Goal: Task Accomplishment & Management: Use online tool/utility

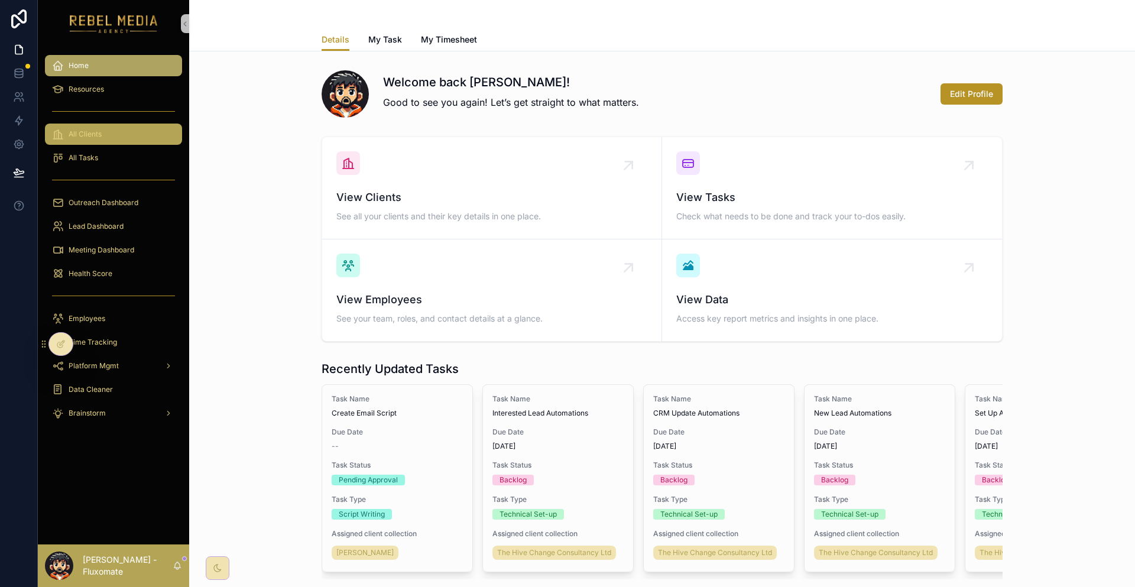
click at [108, 125] on div "All Clients" at bounding box center [113, 134] width 123 height 19
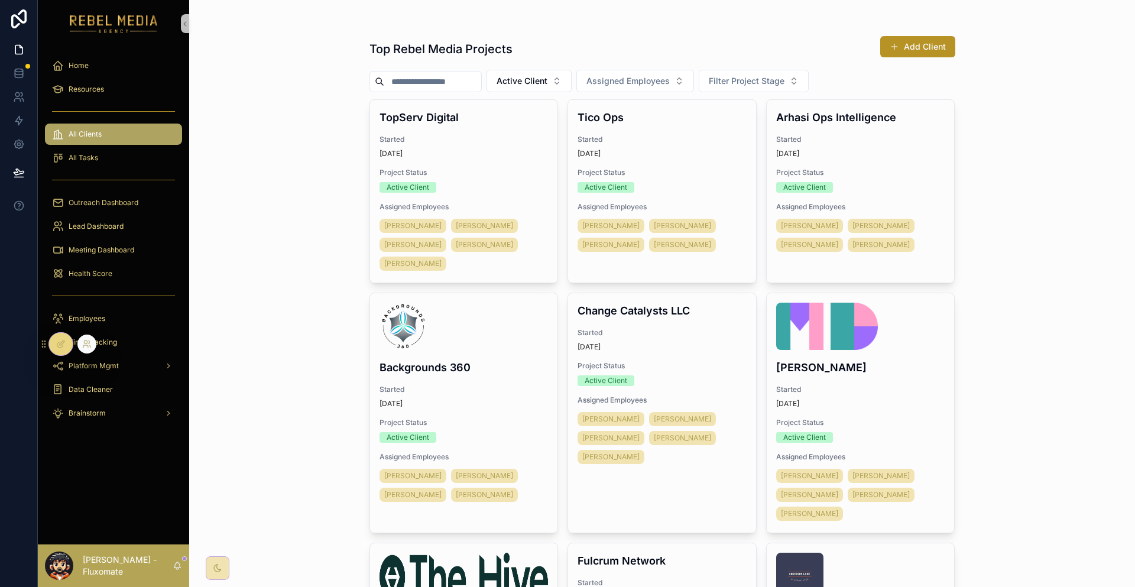
click at [79, 348] on div at bounding box center [86, 344] width 19 height 19
click at [79, 345] on div at bounding box center [86, 344] width 19 height 19
click at [82, 346] on icon at bounding box center [86, 343] width 9 height 9
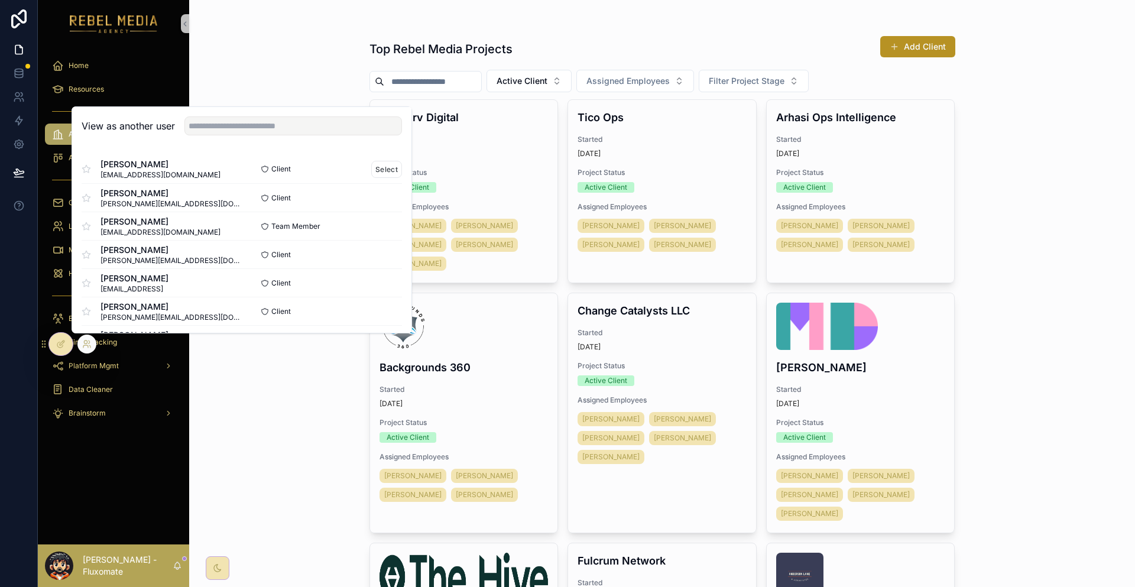
click at [329, 183] on div "Kevin LI likevin423@gmail.com Client Select" at bounding box center [242, 169] width 320 height 28
click at [371, 178] on button "Select" at bounding box center [386, 169] width 31 height 17
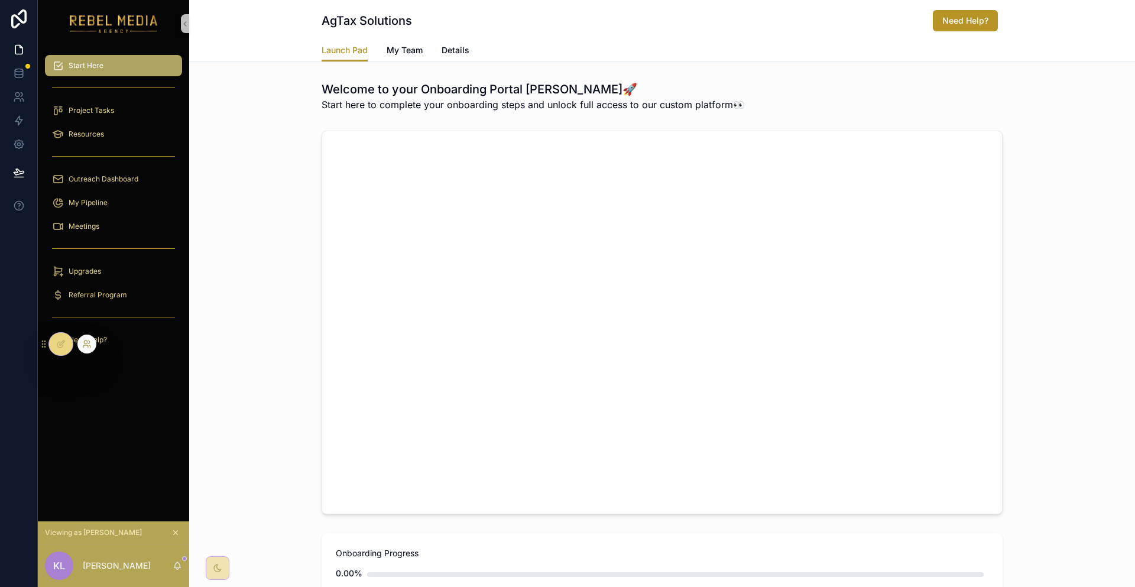
click at [82, 345] on icon at bounding box center [86, 343] width 9 height 9
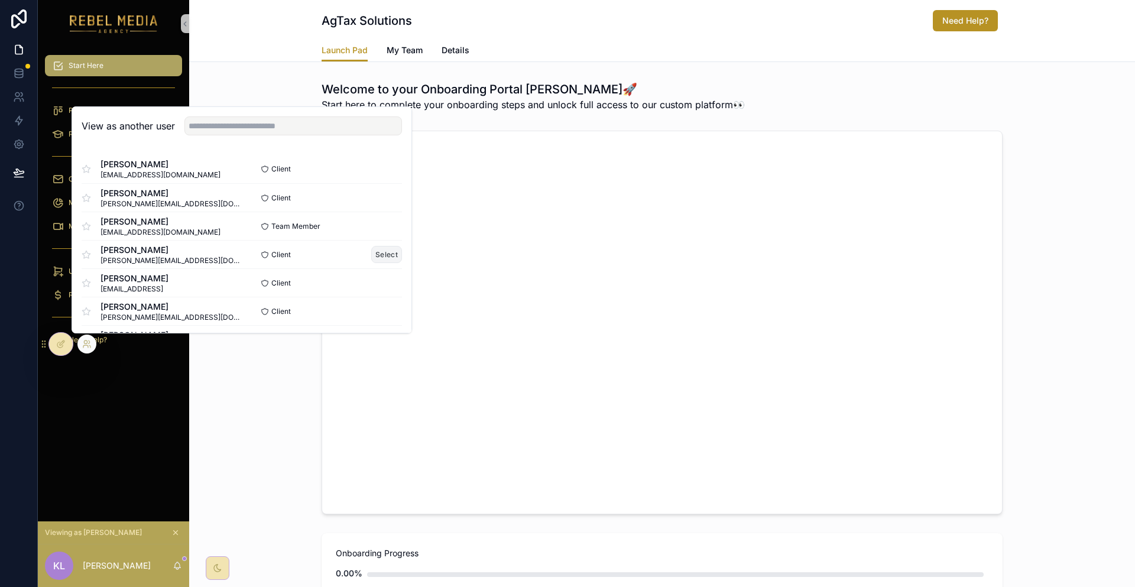
click at [371, 257] on button "Select" at bounding box center [386, 254] width 31 height 17
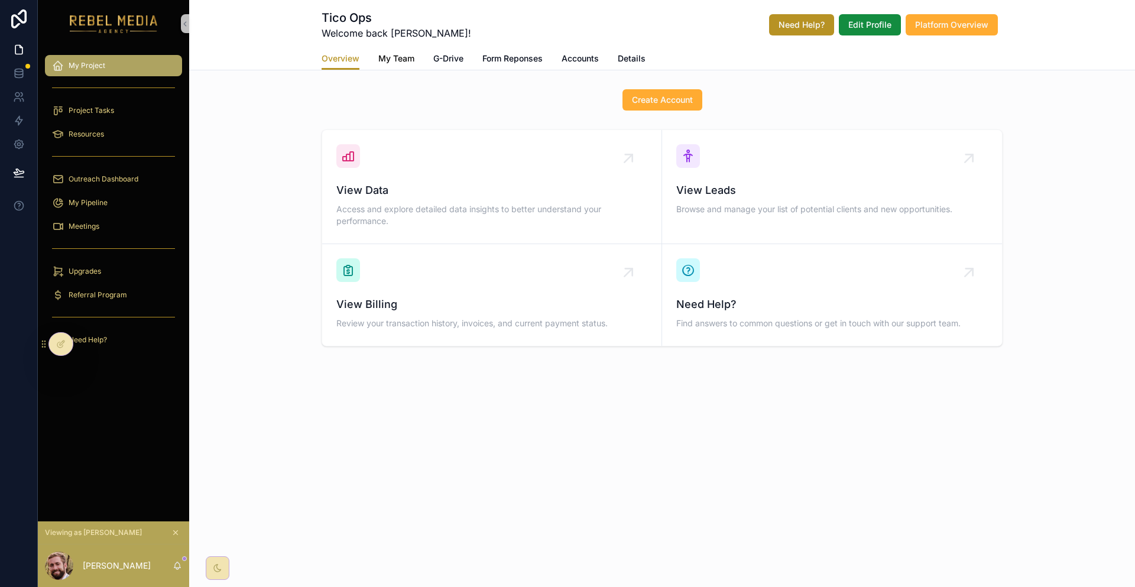
click at [401, 57] on link "My Team" at bounding box center [396, 60] width 36 height 24
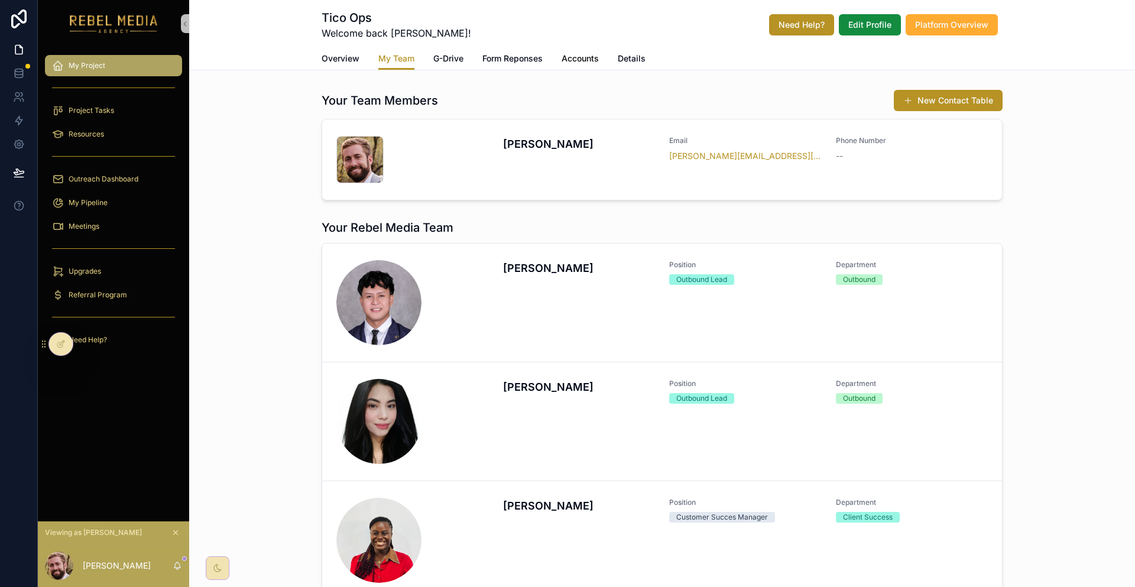
click at [583, 53] on span "Accounts" at bounding box center [580, 59] width 37 height 12
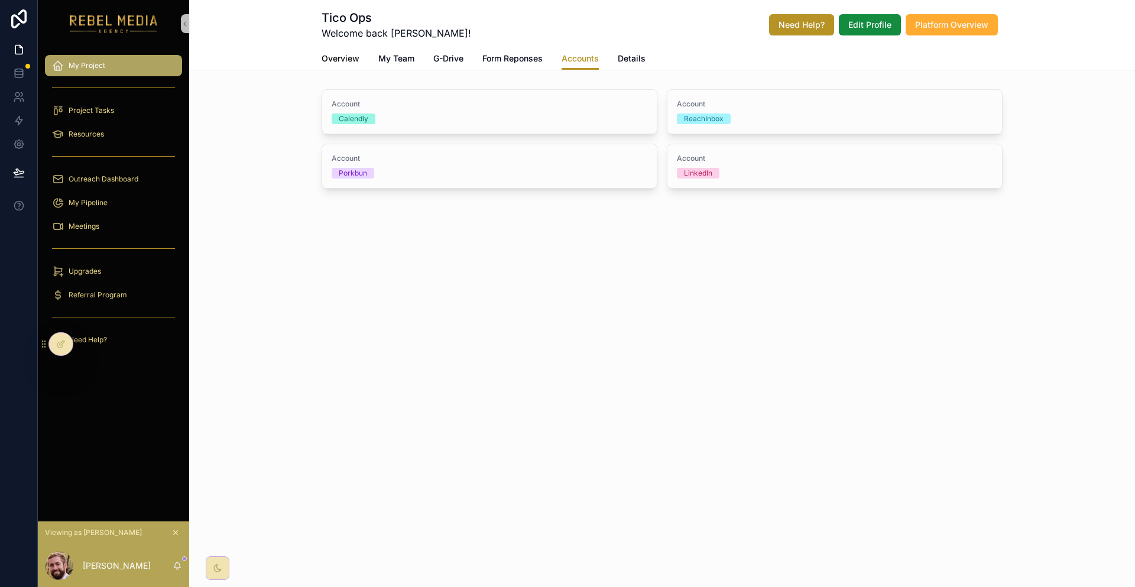
click at [359, 58] on link "Overview" at bounding box center [341, 60] width 38 height 24
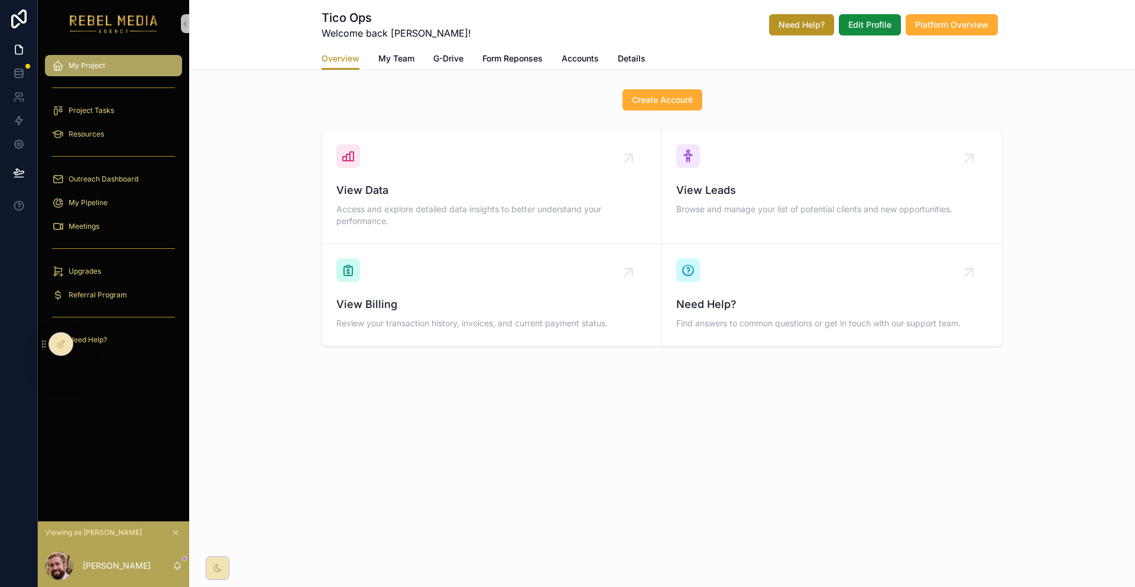
click at [596, 56] on div "Overview My Team G-Drive Form Reponses Accounts Details" at bounding box center [662, 58] width 681 height 22
click at [906, 14] on button "Platform Overview" at bounding box center [952, 24] width 92 height 21
click at [622, 92] on button "Create Account" at bounding box center [662, 99] width 80 height 21
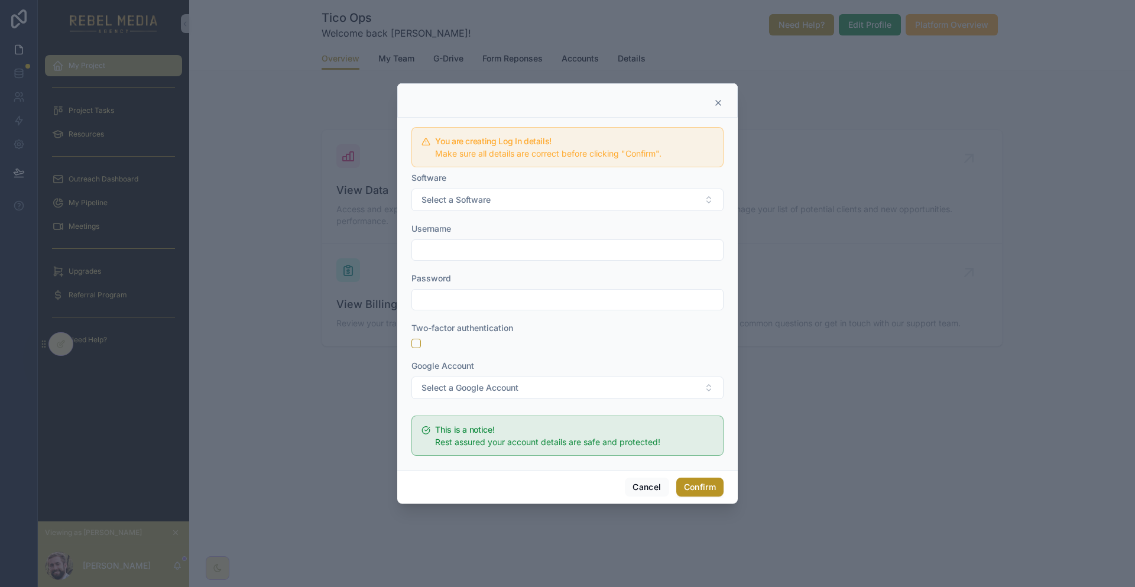
drag, startPoint x: 692, startPoint y: 117, endPoint x: 709, endPoint y: 122, distance: 17.2
click at [709, 118] on div at bounding box center [567, 100] width 340 height 34
click at [701, 118] on div at bounding box center [567, 100] width 340 height 34
click at [713, 108] on icon at bounding box center [717, 102] width 9 height 9
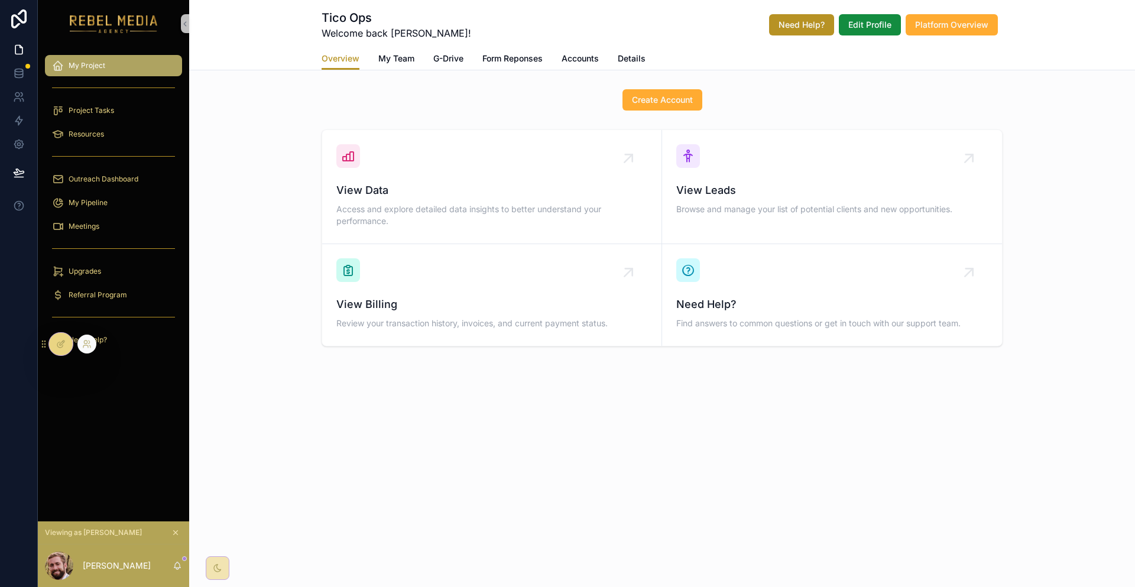
click at [60, 345] on icon at bounding box center [60, 343] width 9 height 9
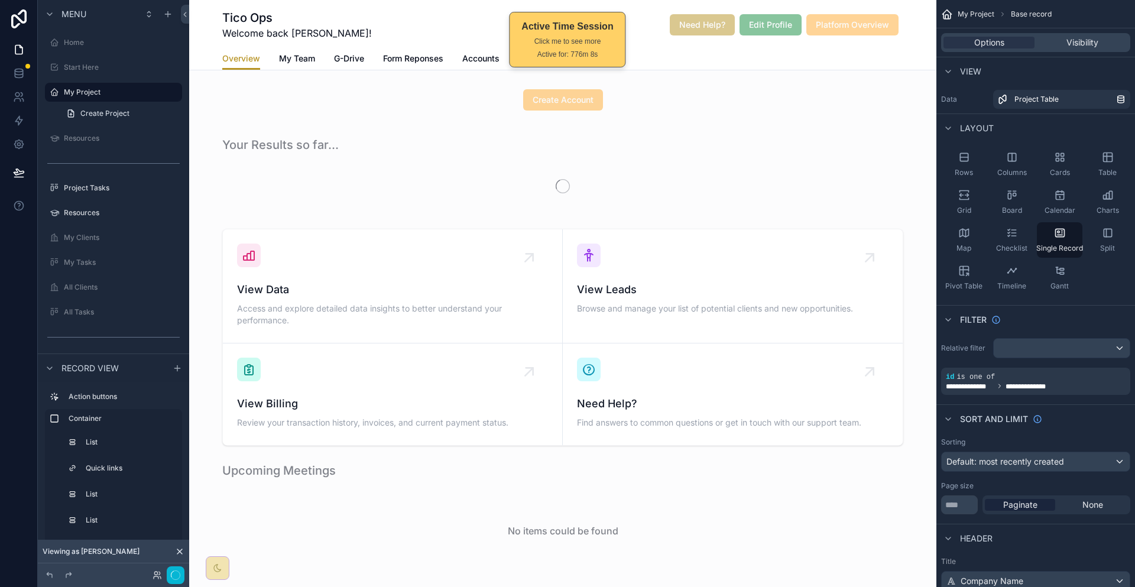
click at [769, 90] on div "scrollable content" at bounding box center [562, 100] width 747 height 31
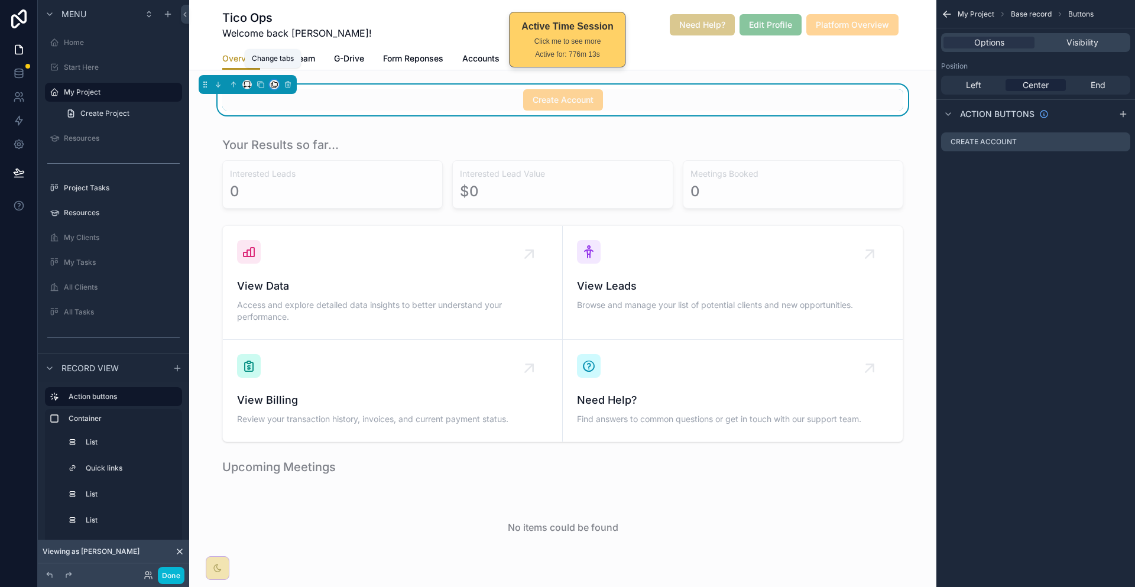
click at [272, 82] on icon "scrollable content" at bounding box center [274, 84] width 5 height 5
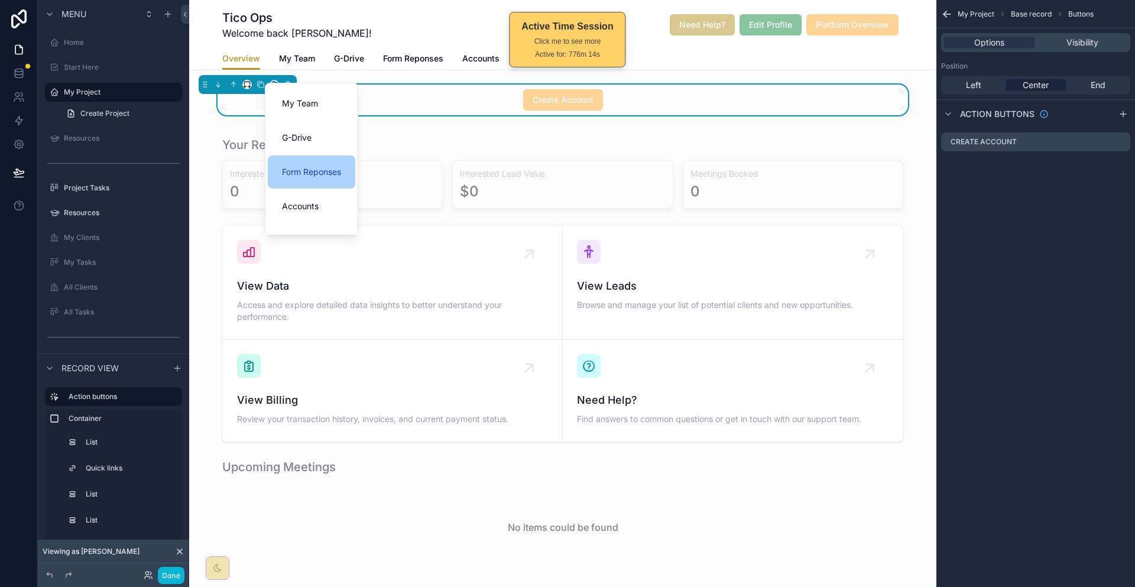
scroll to position [50, 0]
click at [294, 182] on div "Accounts" at bounding box center [311, 189] width 59 height 14
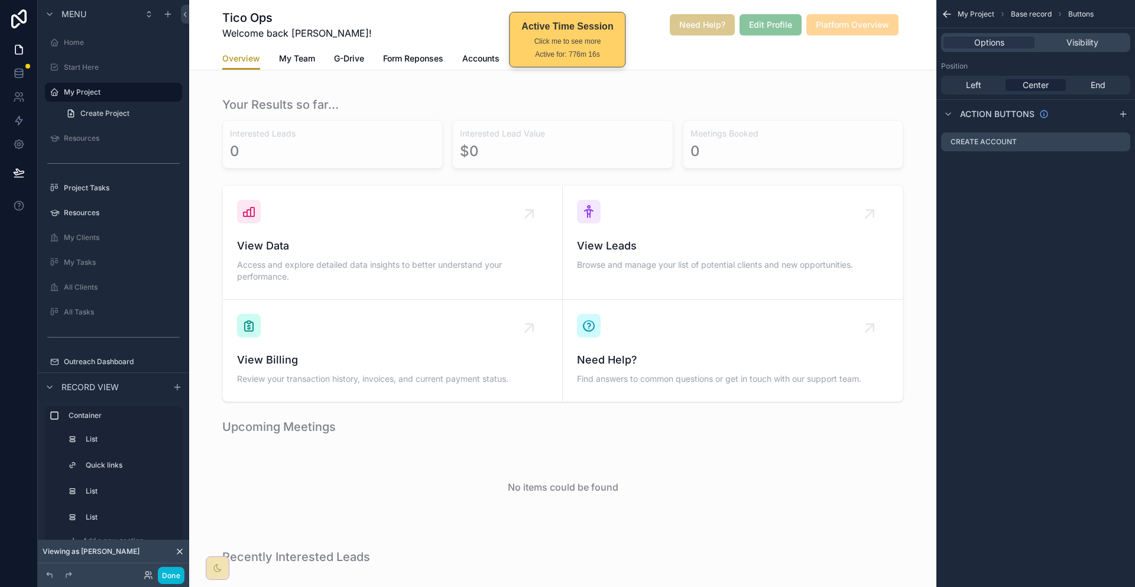
click at [470, 50] on div "Overview My Team G-Drive Form Reponses Accounts Details" at bounding box center [562, 58] width 681 height 22
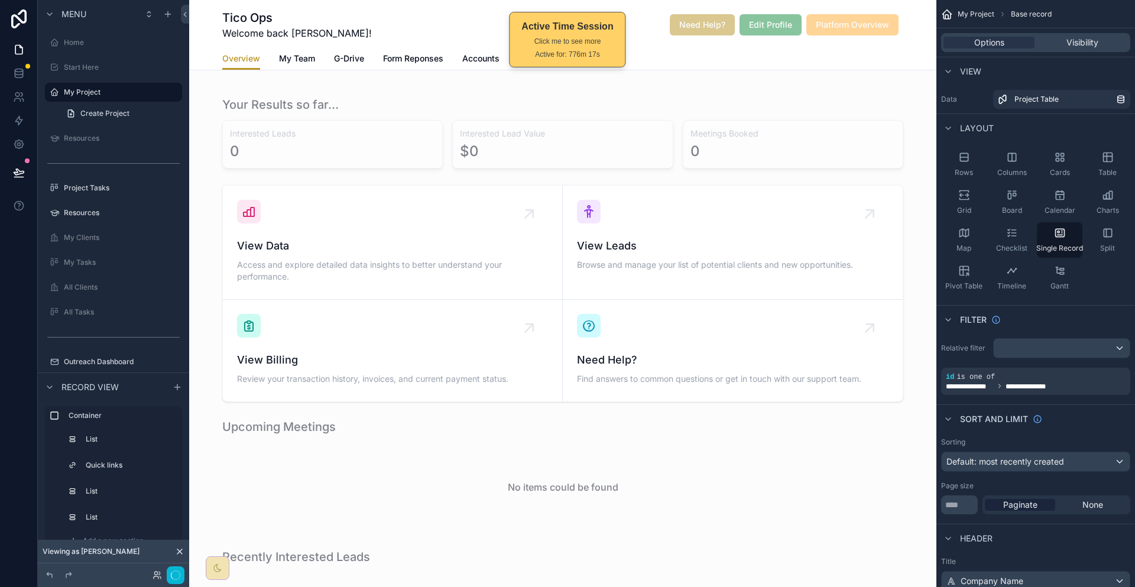
click at [491, 53] on span "Accounts" at bounding box center [480, 59] width 37 height 12
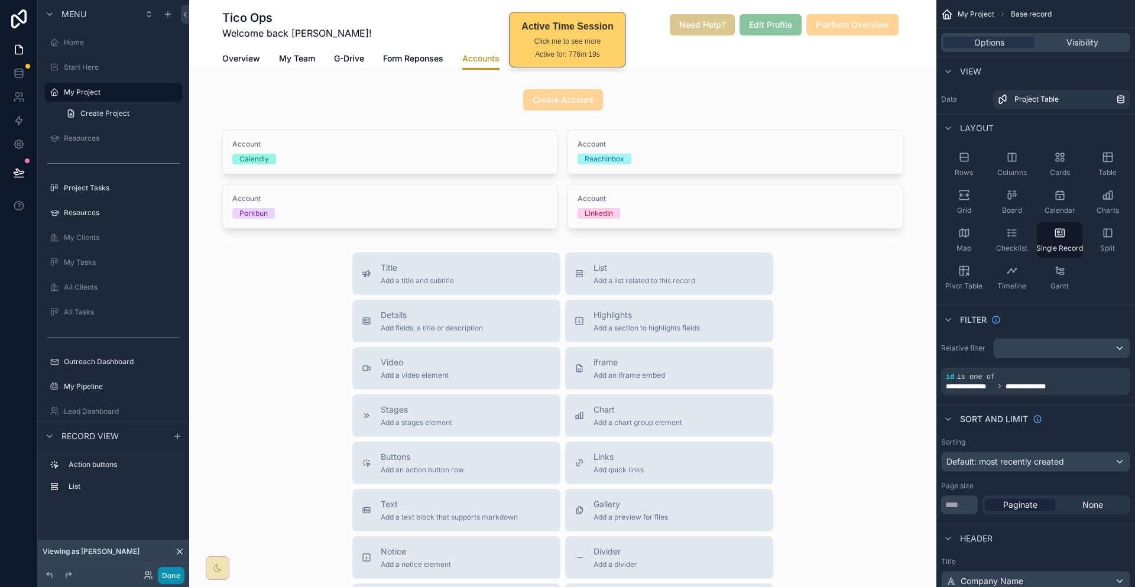
click at [158, 579] on button "Done" at bounding box center [171, 575] width 27 height 17
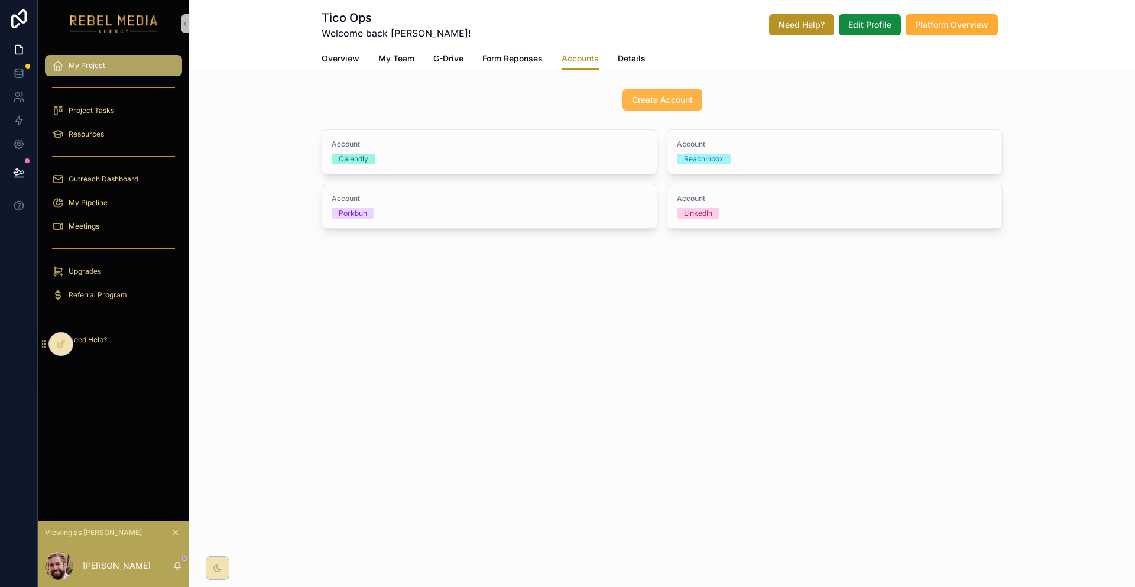
click at [644, 89] on button "Create Account" at bounding box center [662, 99] width 80 height 21
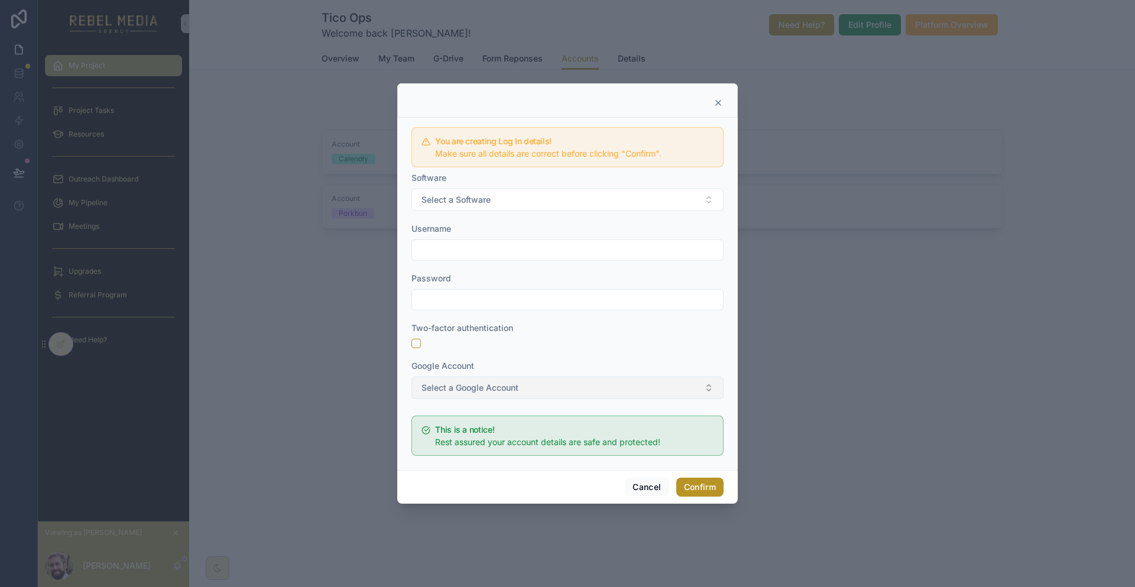
click at [583, 379] on button "Select a Google Account" at bounding box center [567, 388] width 312 height 22
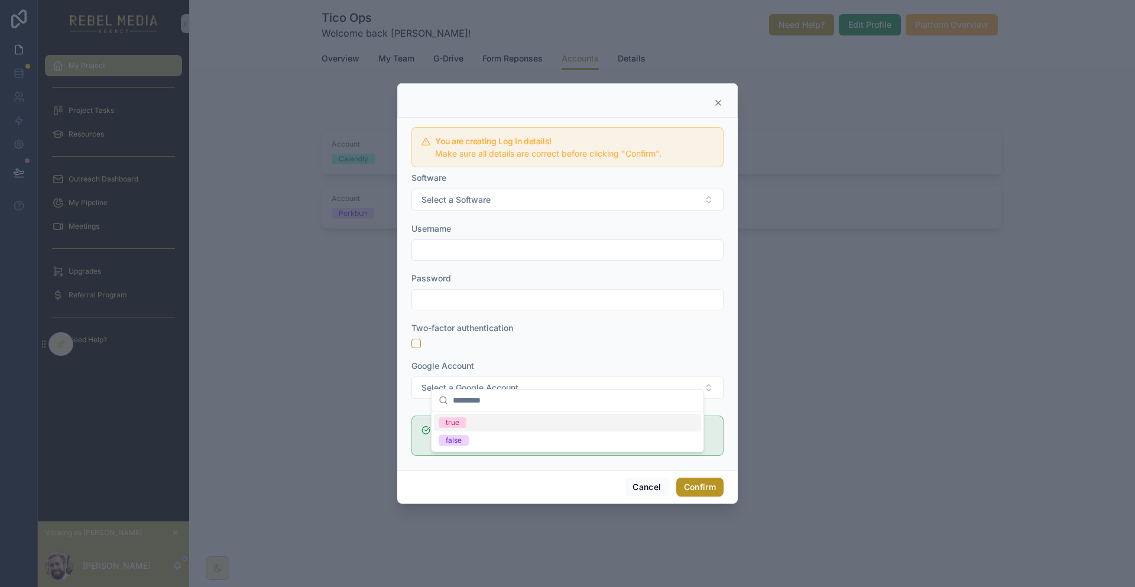
drag, startPoint x: 602, startPoint y: 335, endPoint x: 586, endPoint y: 358, distance: 27.6
click at [602, 339] on div at bounding box center [567, 343] width 312 height 9
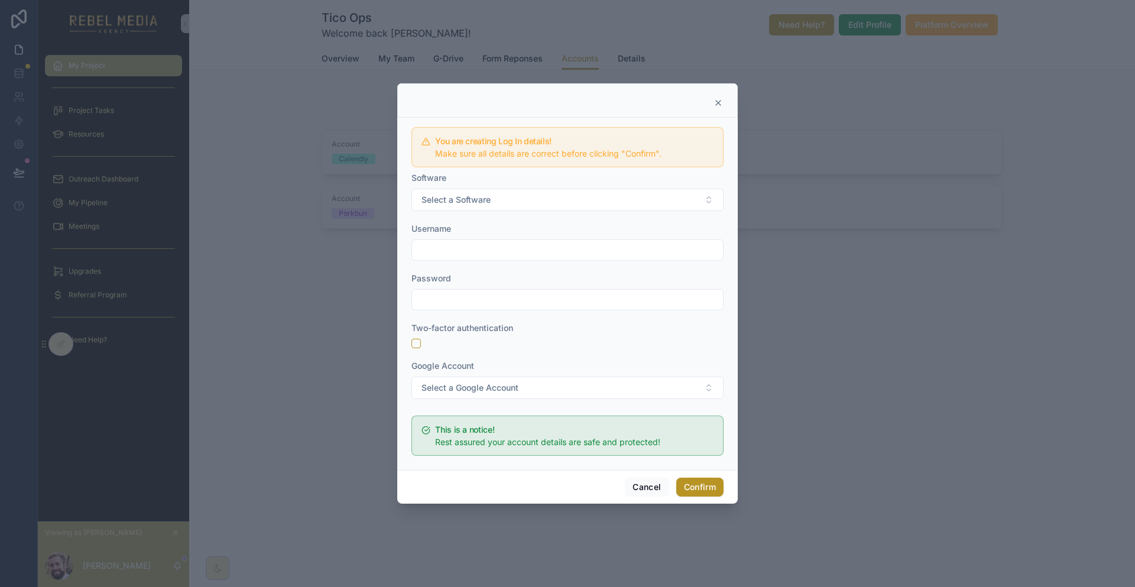
click at [556, 437] on span "Rest assured your account details are safe and protected!" at bounding box center [547, 442] width 225 height 10
click at [632, 478] on button "Cancel" at bounding box center [647, 487] width 44 height 19
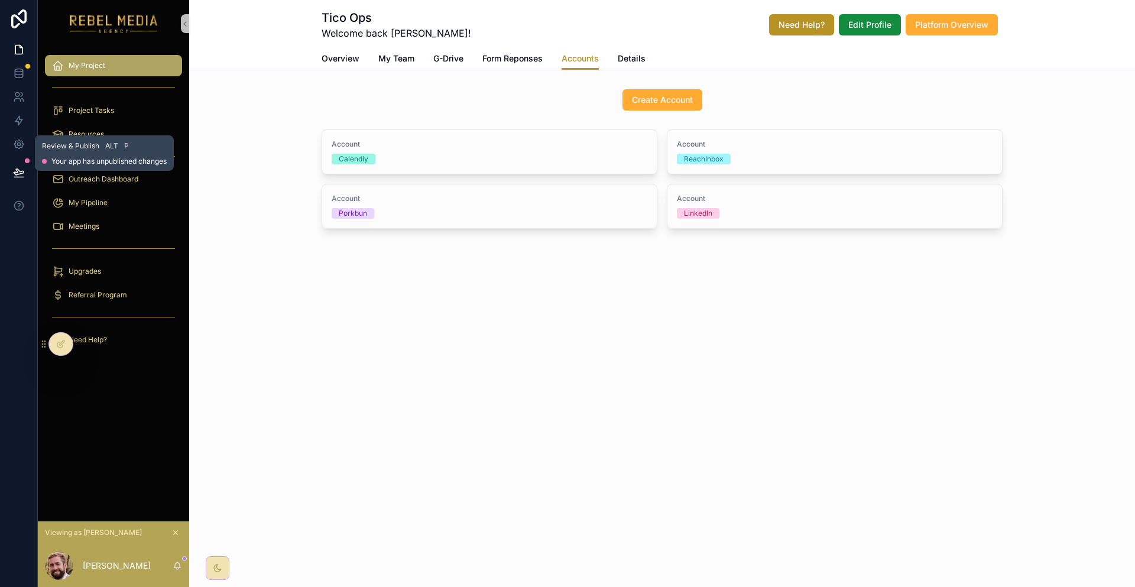
click at [21, 169] on icon at bounding box center [19, 172] width 10 height 6
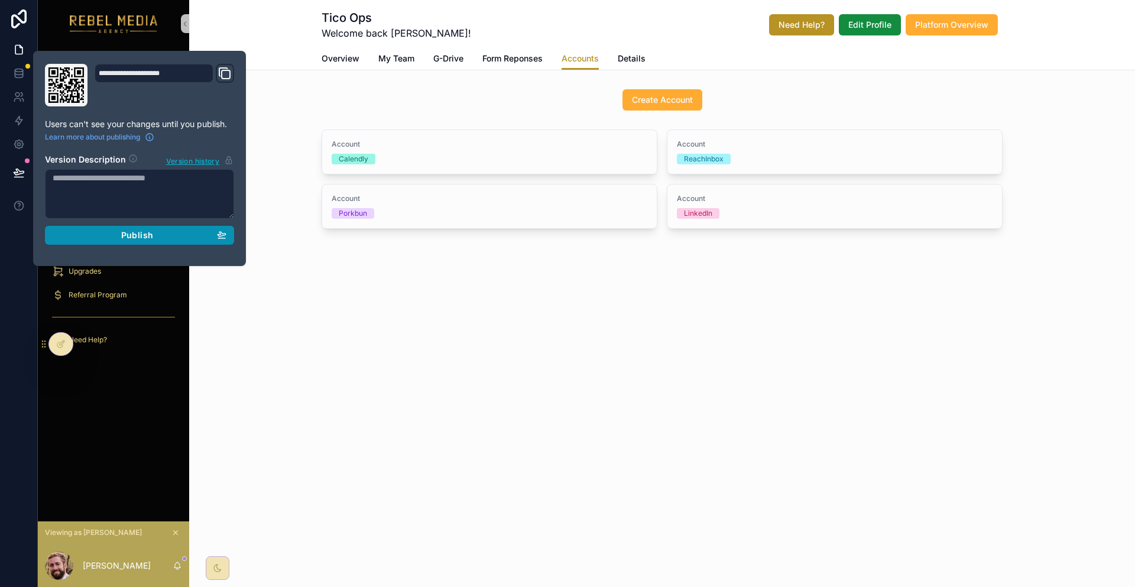
click at [158, 230] on div "Publish" at bounding box center [140, 235] width 174 height 11
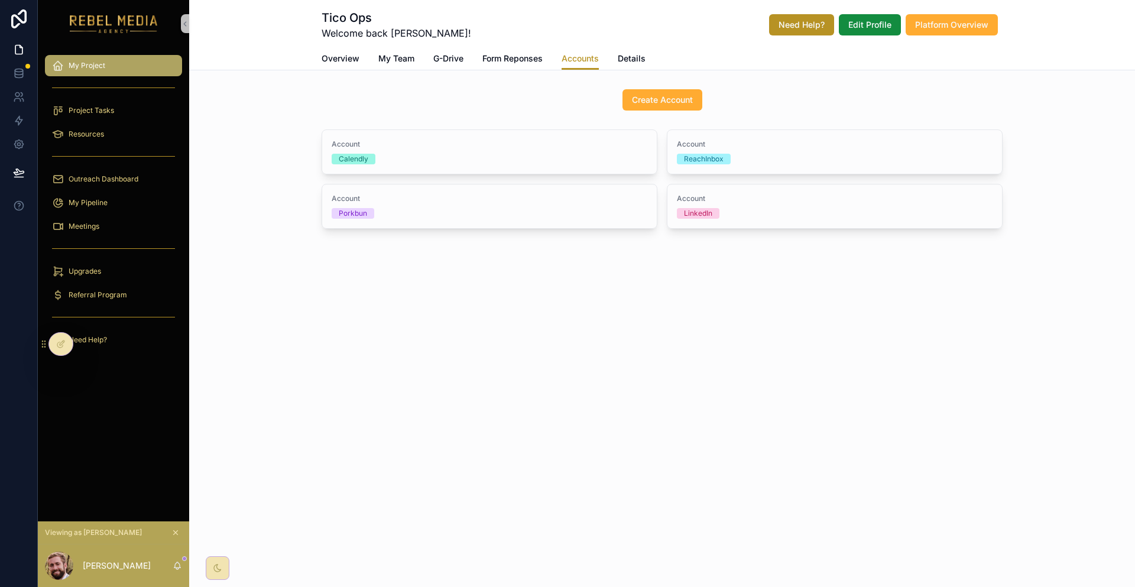
click at [310, 139] on div "Account Calendly Account ReachInbox Account Porkbun Account LinkedIn" at bounding box center [662, 179] width 946 height 109
click at [345, 62] on div "Tico Ops Welcome back Chuck! Need Help? Edit Profile Platform Overview Accounts…" at bounding box center [662, 154] width 946 height 309
click at [358, 53] on span "Overview" at bounding box center [341, 59] width 38 height 12
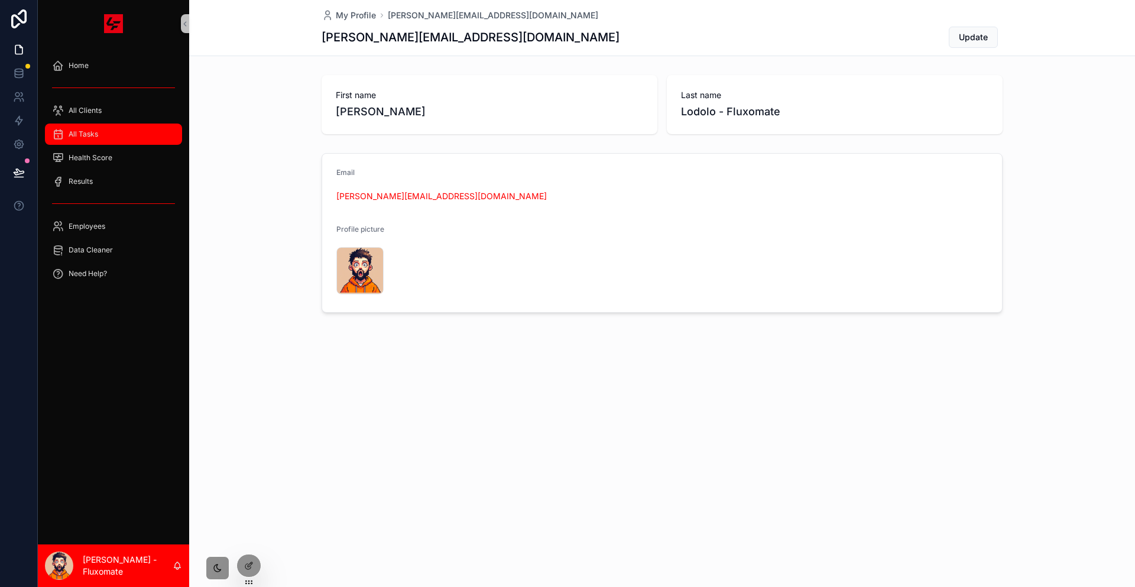
click at [81, 125] on div "All Tasks" at bounding box center [113, 134] width 123 height 19
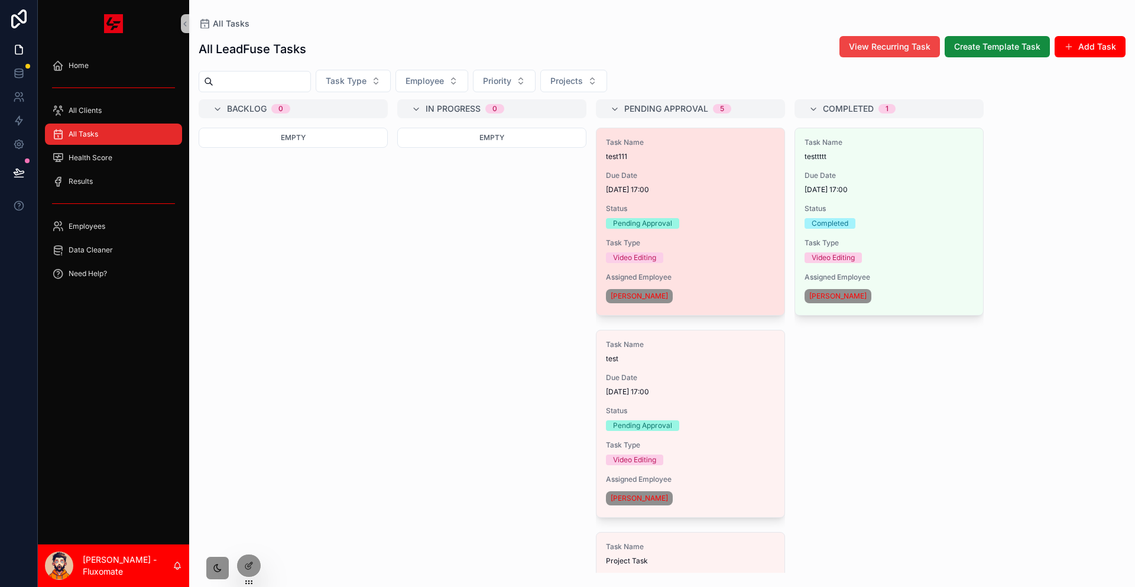
click at [643, 171] on div "Task Name test111 Due Date 12/08/2025 17:00 Status Pending Approval Task Type V…" at bounding box center [690, 221] width 188 height 187
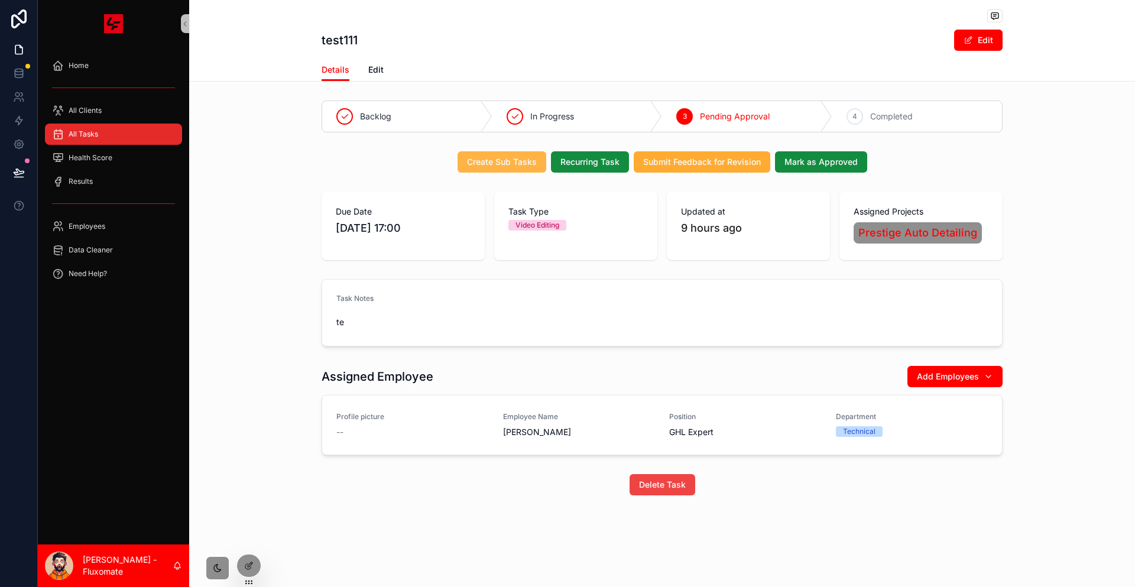
click at [537, 156] on span "Create Sub Tasks" at bounding box center [502, 162] width 70 height 12
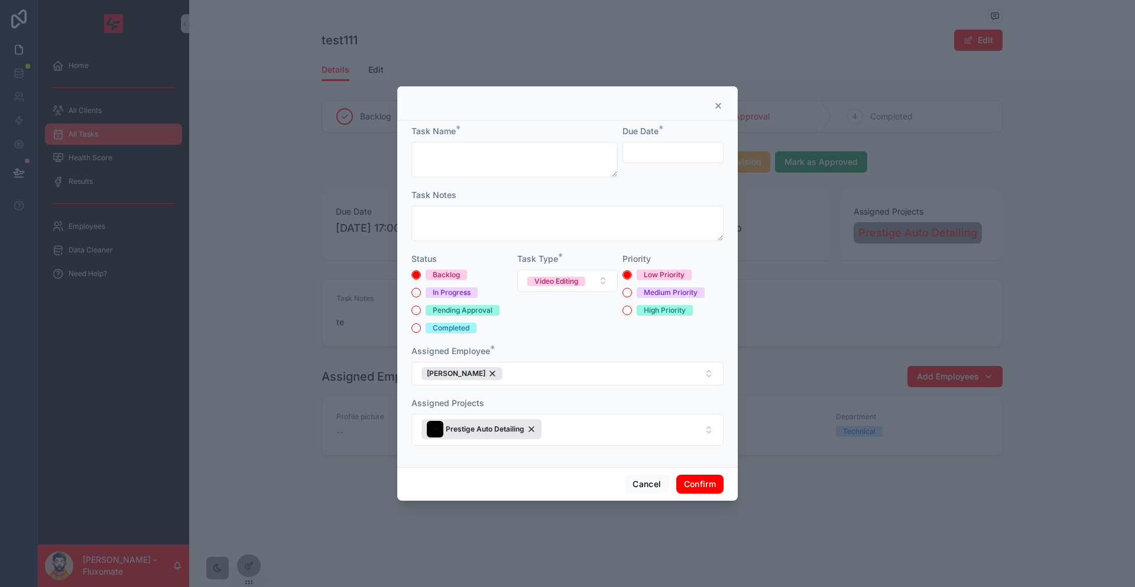
click at [635, 467] on div "Cancel Confirm" at bounding box center [567, 484] width 340 height 34
click at [634, 475] on button "Cancel" at bounding box center [647, 484] width 44 height 19
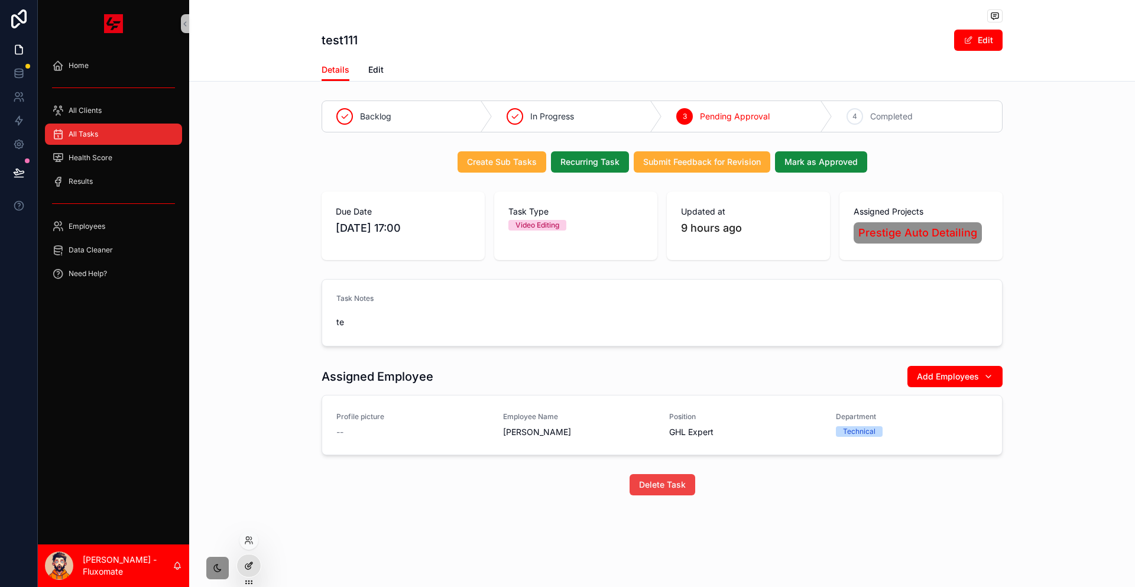
click at [246, 561] on icon at bounding box center [248, 565] width 9 height 9
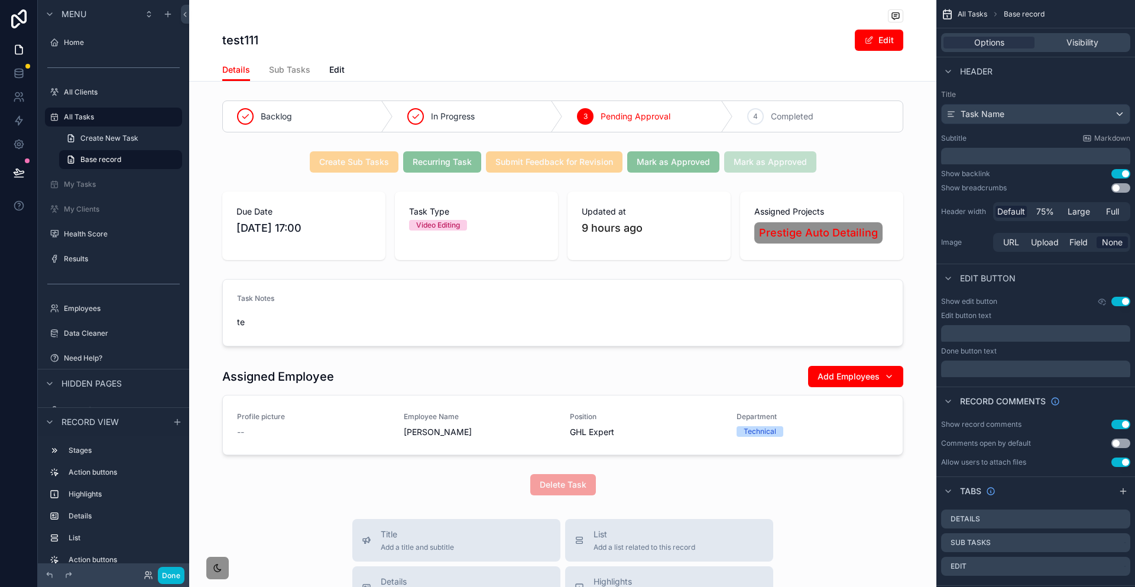
click at [310, 64] on span "Sub Tasks" at bounding box center [289, 70] width 41 height 12
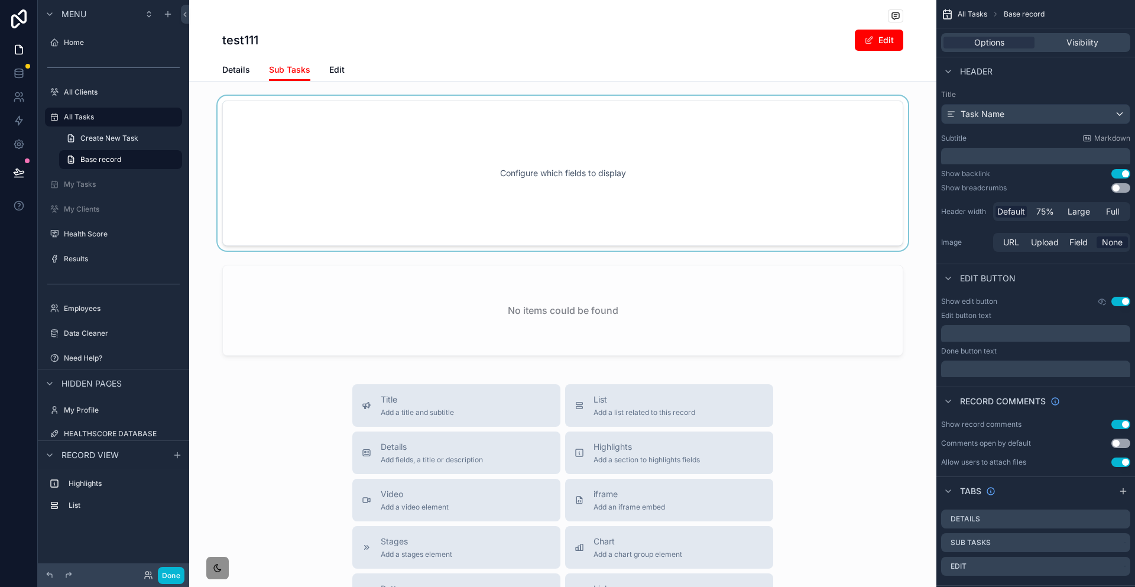
click at [428, 176] on div "scrollable content" at bounding box center [562, 173] width 747 height 155
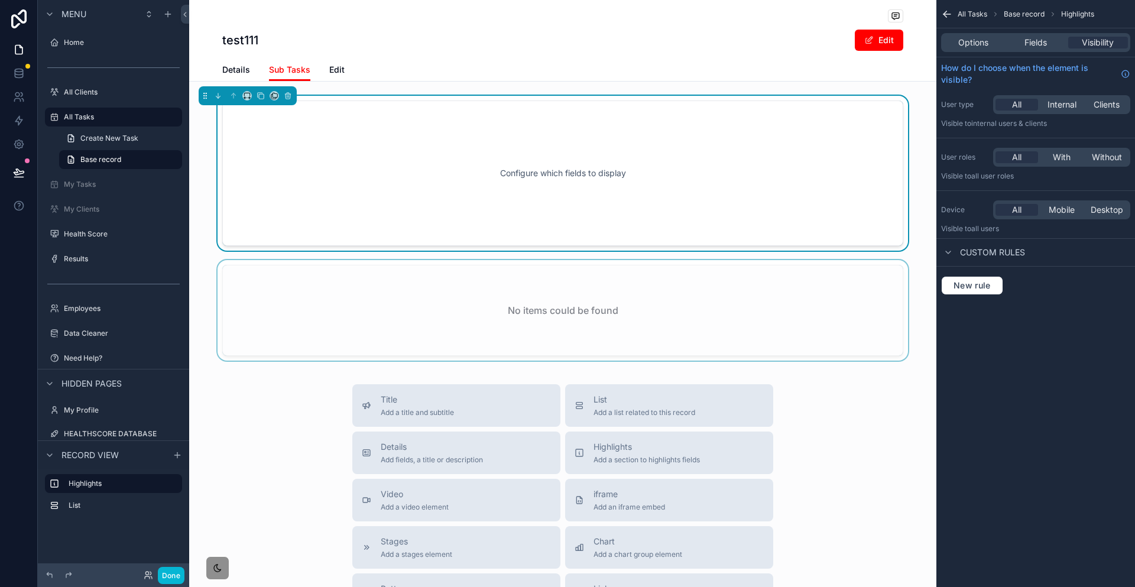
click at [386, 260] on div "scrollable content" at bounding box center [562, 312] width 747 height 105
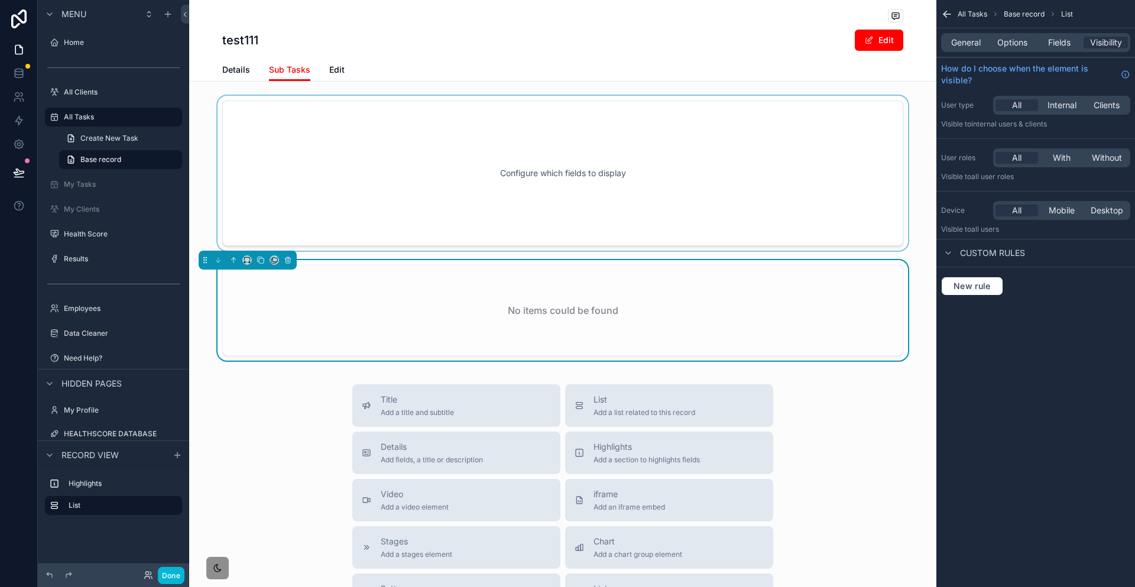
click at [424, 160] on div "scrollable content" at bounding box center [562, 173] width 747 height 155
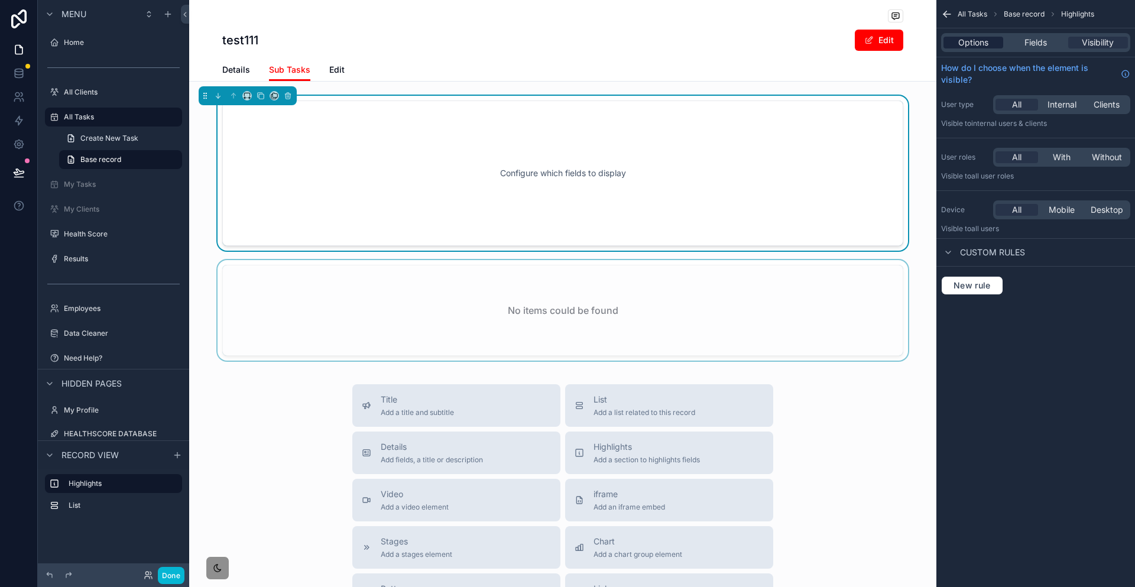
click at [988, 37] on span "Options" at bounding box center [973, 43] width 30 height 12
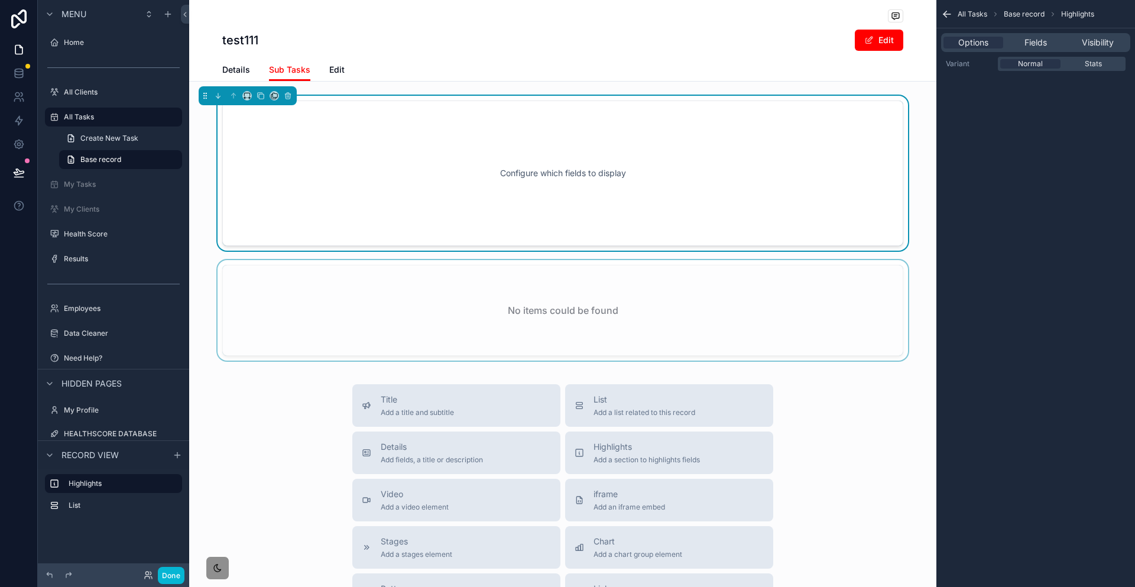
click at [1071, 57] on div "Normal Stats" at bounding box center [1062, 64] width 128 height 14
click at [1048, 33] on div "Options Fields Visibility" at bounding box center [1035, 42] width 189 height 19
click at [1047, 40] on span "Fields" at bounding box center [1035, 43] width 22 height 12
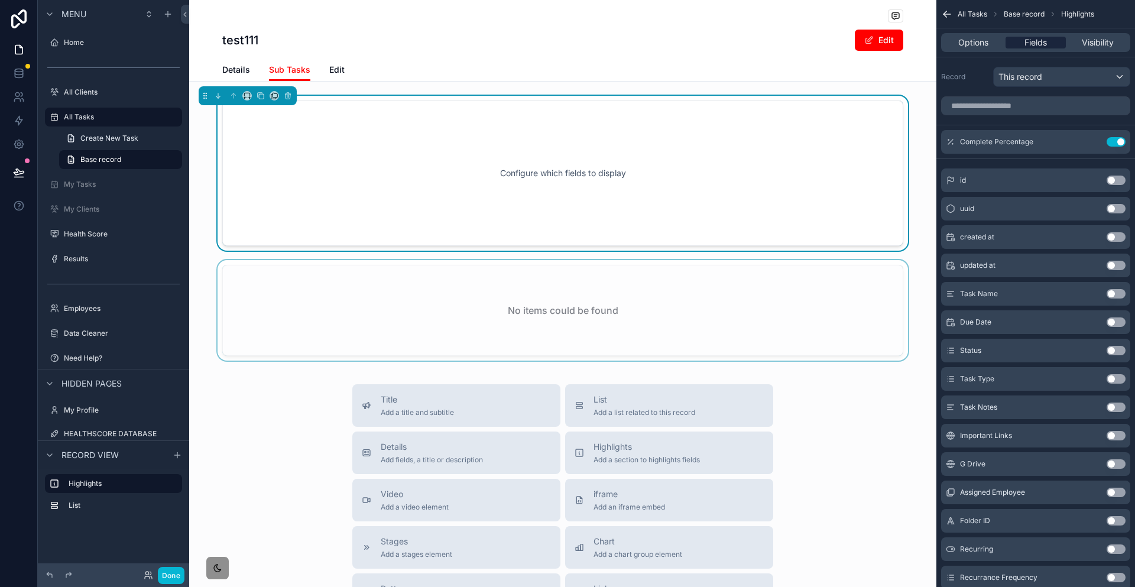
click at [1059, 38] on div "Fields" at bounding box center [1035, 43] width 60 height 12
click at [1109, 28] on div "Options Fields Visibility" at bounding box center [1035, 42] width 199 height 28
click at [1087, 33] on div "Options Fields Visibility" at bounding box center [1035, 42] width 189 height 19
click at [988, 37] on span "Options" at bounding box center [973, 43] width 30 height 12
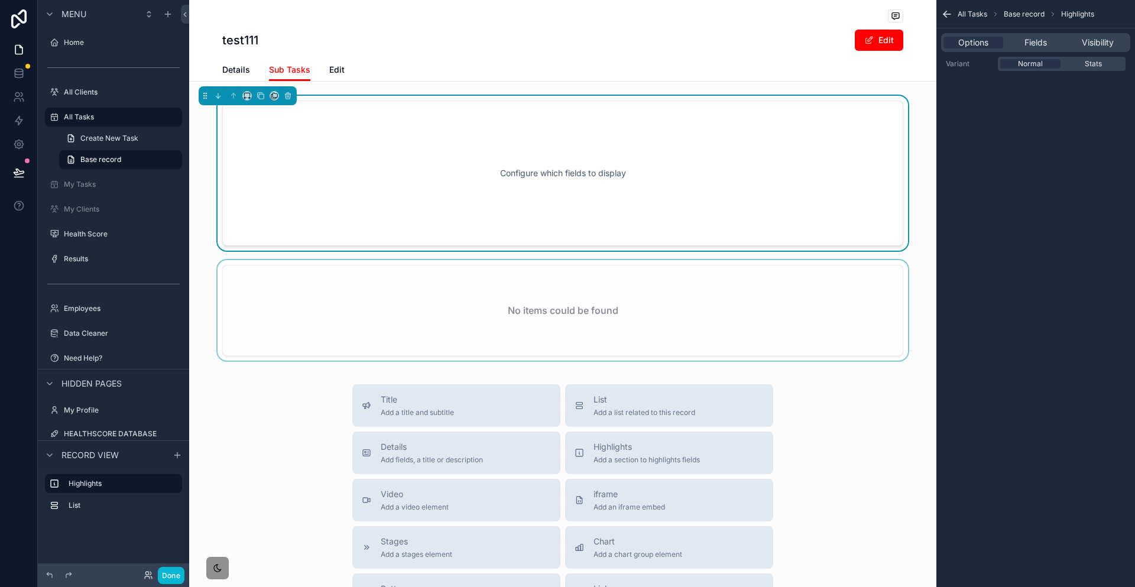
click at [762, 159] on div "Configure which fields to display" at bounding box center [563, 173] width 642 height 106
click at [715, 225] on div "Configure which fields to display No items could be found" at bounding box center [562, 231] width 747 height 270
click at [720, 260] on div "scrollable content" at bounding box center [562, 312] width 747 height 105
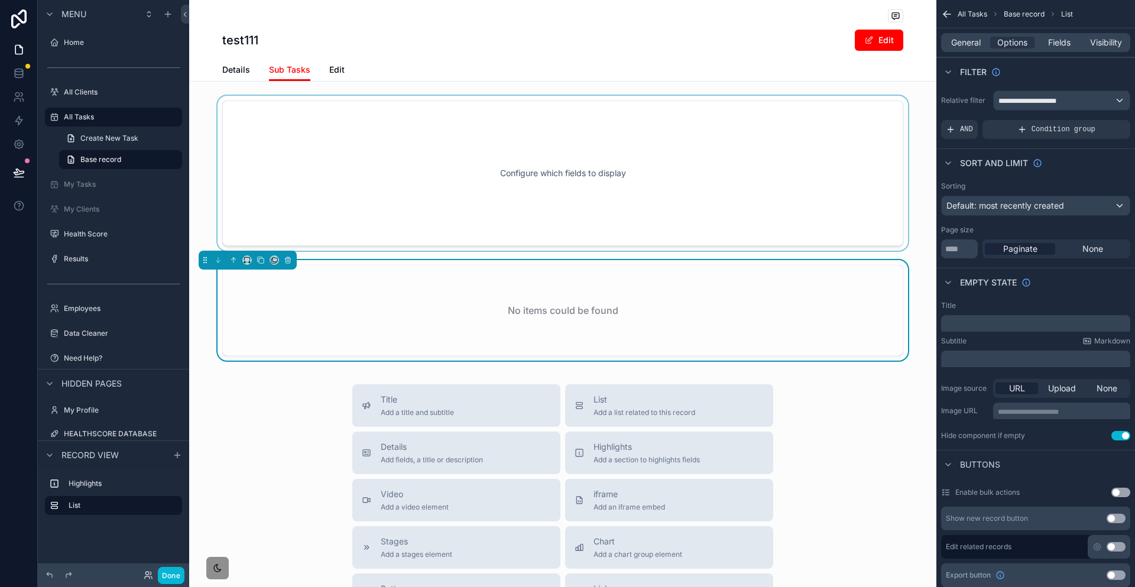
click at [741, 170] on div "scrollable content" at bounding box center [562, 173] width 747 height 155
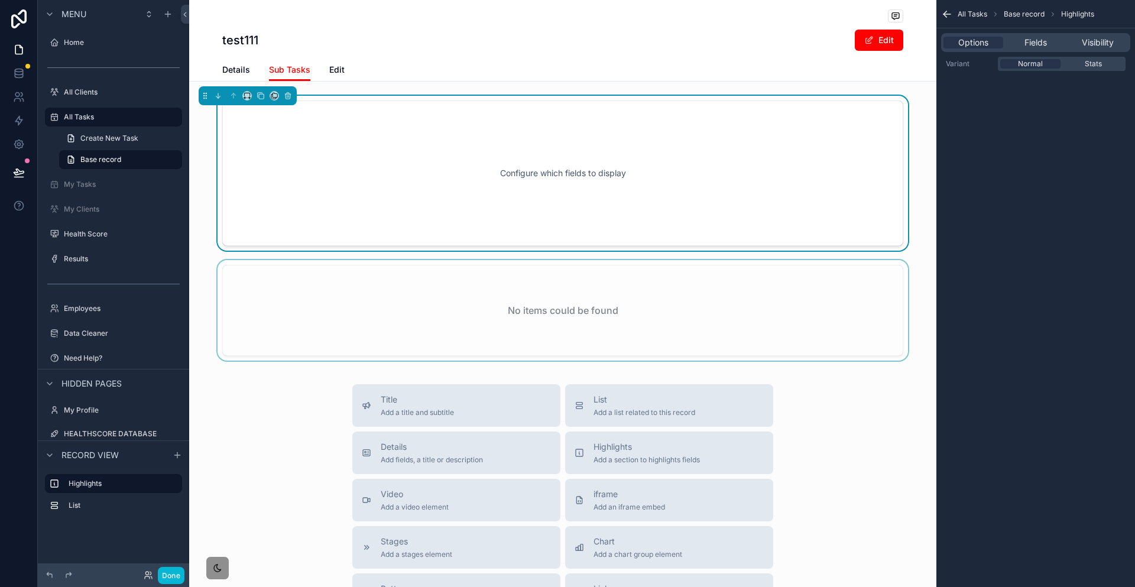
click at [793, 260] on div "scrollable content" at bounding box center [562, 312] width 747 height 105
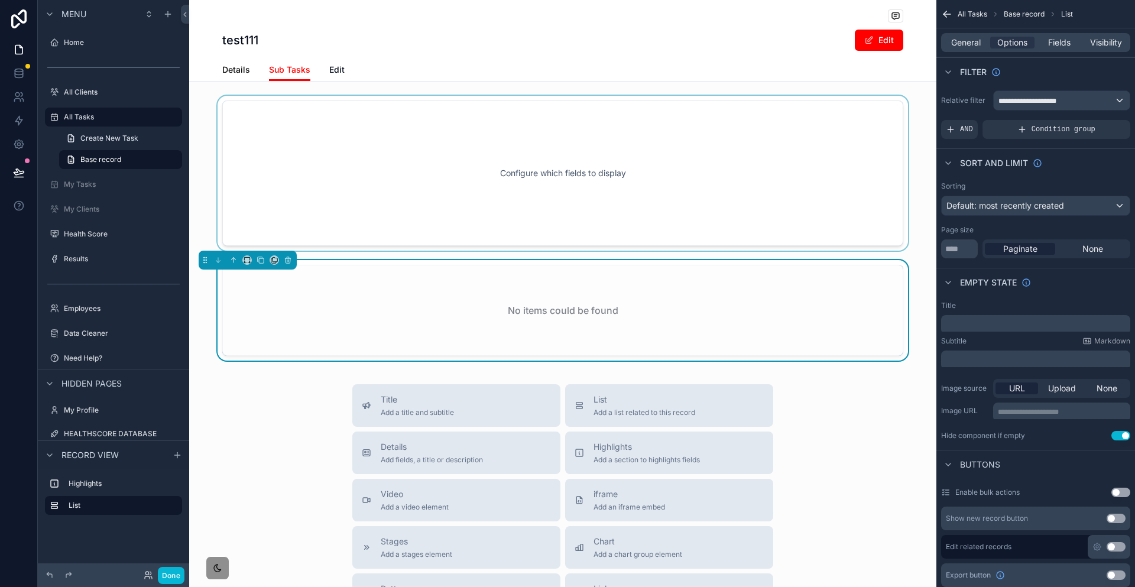
click at [250, 64] on span "Details" at bounding box center [236, 70] width 28 height 12
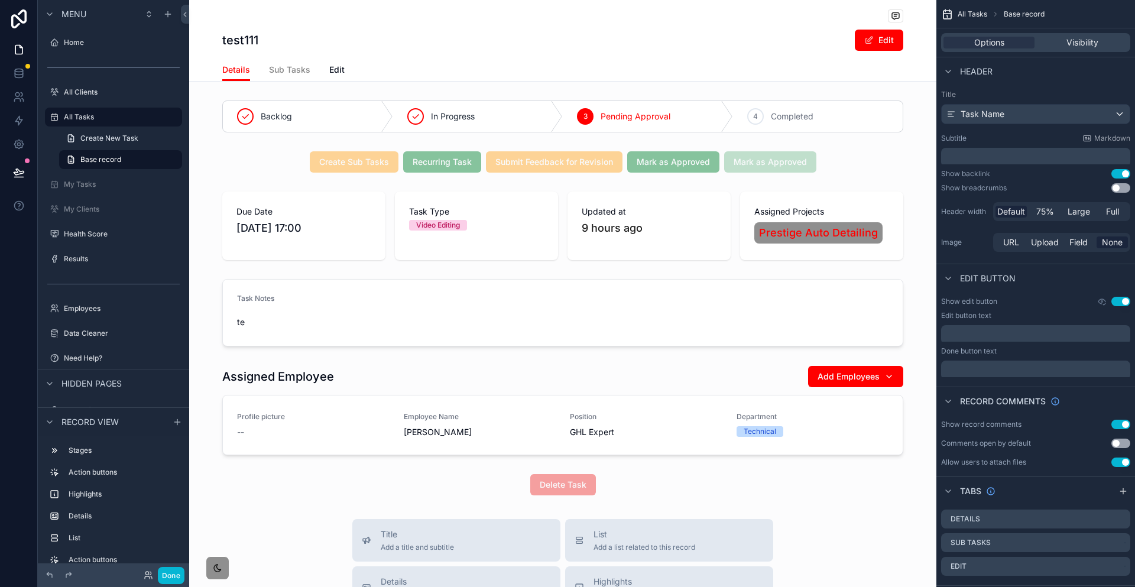
click at [310, 67] on span "Sub Tasks" at bounding box center [289, 70] width 41 height 12
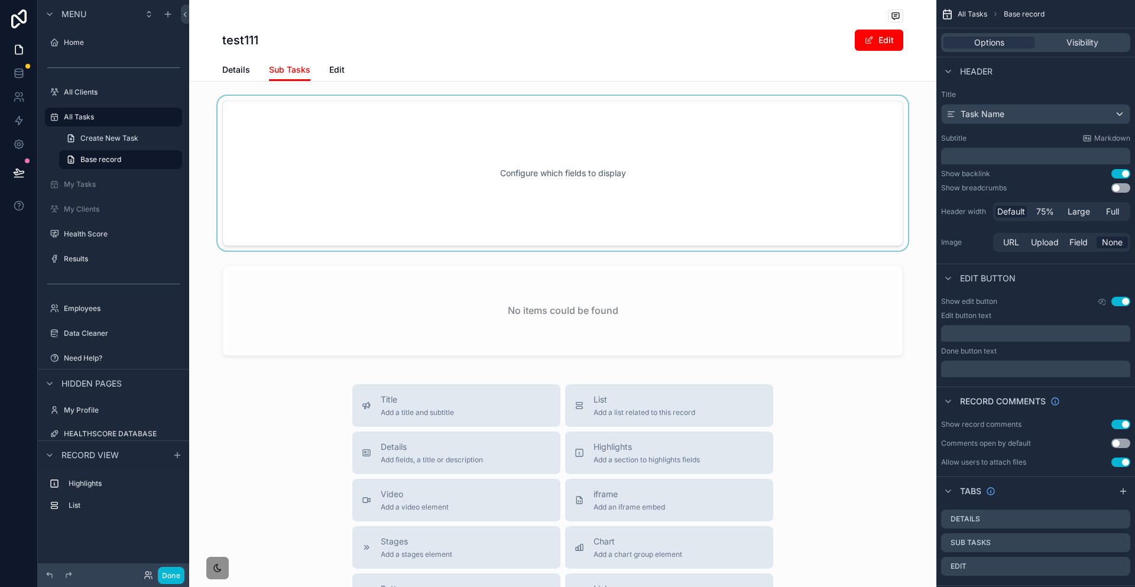
click at [361, 121] on div "scrollable content" at bounding box center [562, 173] width 747 height 155
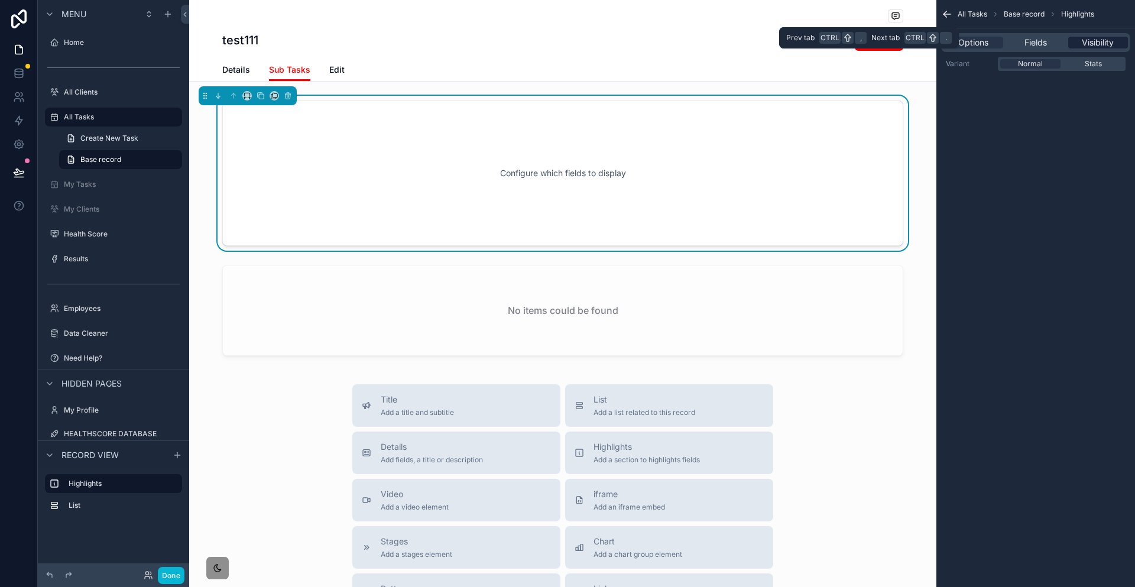
click at [1078, 37] on div "Visibility" at bounding box center [1098, 43] width 60 height 12
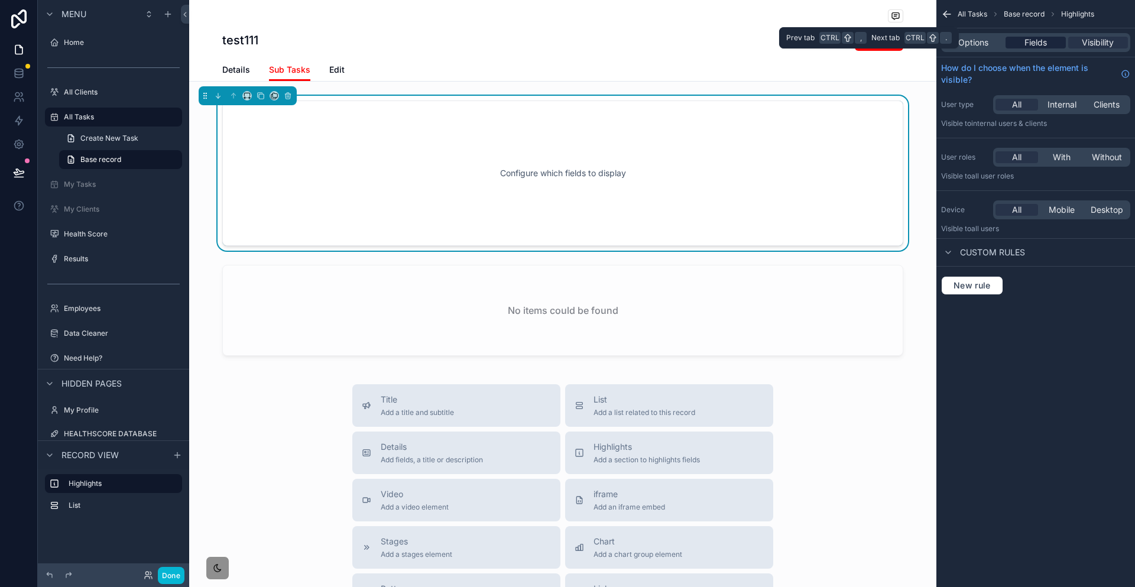
click at [1047, 37] on span "Fields" at bounding box center [1035, 43] width 22 height 12
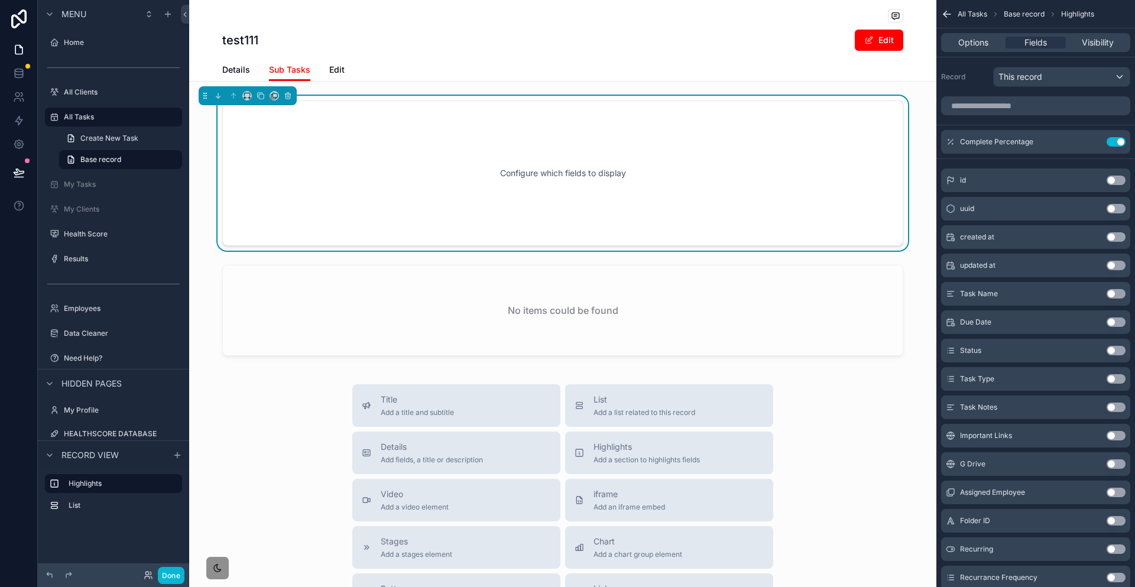
click at [293, 60] on div "Details Sub Tasks Edit" at bounding box center [562, 70] width 681 height 22
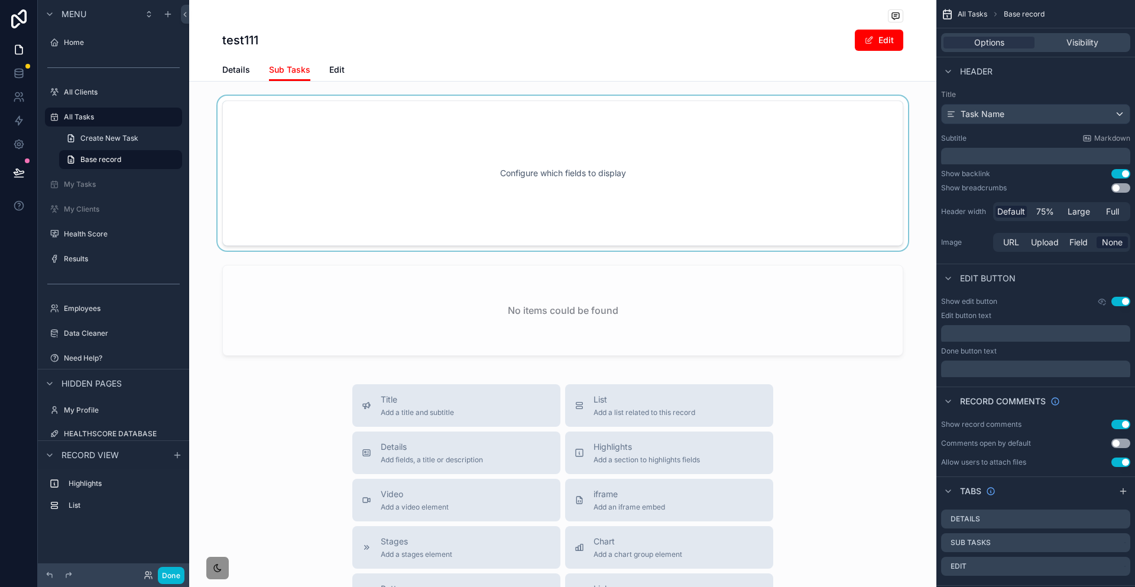
click at [293, 61] on div "Details Sub Tasks Edit" at bounding box center [562, 70] width 681 height 22
click at [289, 63] on div "Details Sub Tasks Edit" at bounding box center [562, 70] width 681 height 22
click at [250, 66] on span "Details" at bounding box center [236, 70] width 28 height 12
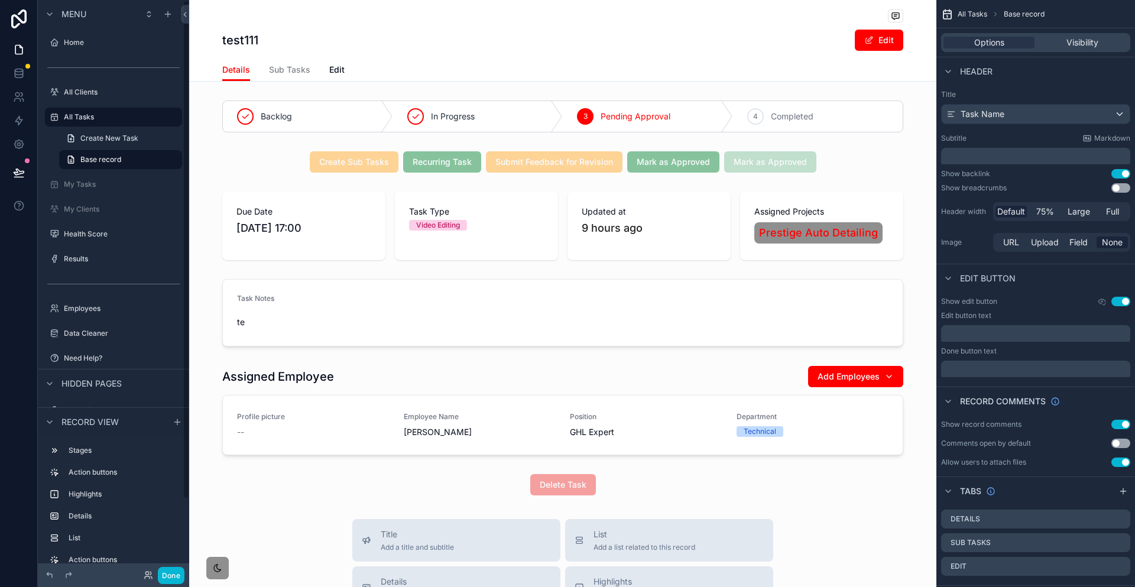
click at [72, 174] on div "My Tasks" at bounding box center [113, 184] width 151 height 21
click at [70, 180] on label "My Tasks" at bounding box center [111, 184] width 95 height 9
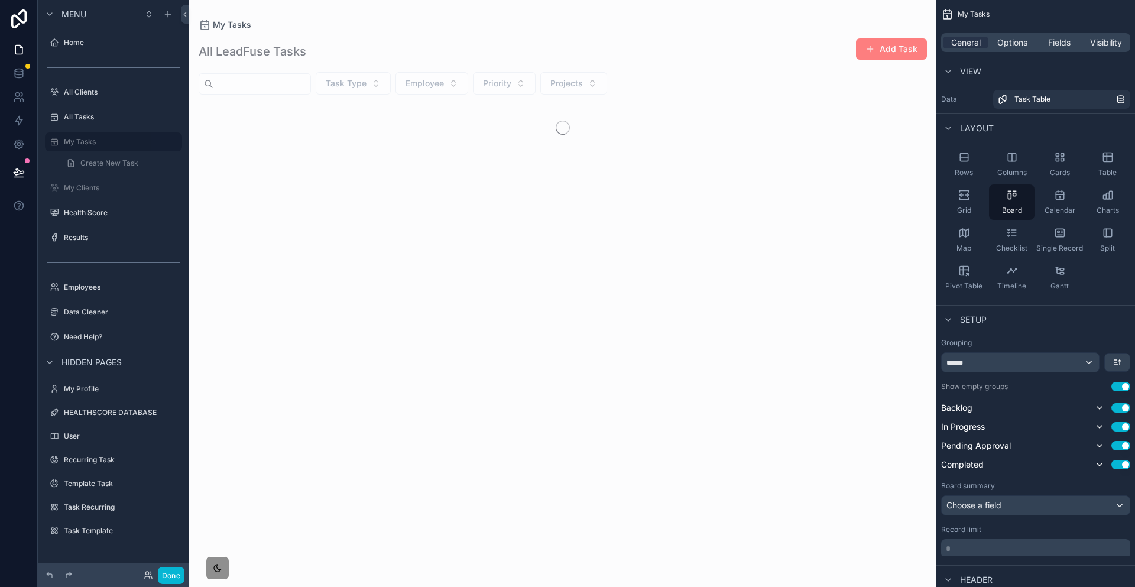
click at [747, 205] on div "scrollable content" at bounding box center [562, 293] width 747 height 587
click at [557, 193] on div "No items could be found" at bounding box center [562, 337] width 747 height 471
click at [686, 158] on div "No items could be found" at bounding box center [563, 147] width 728 height 90
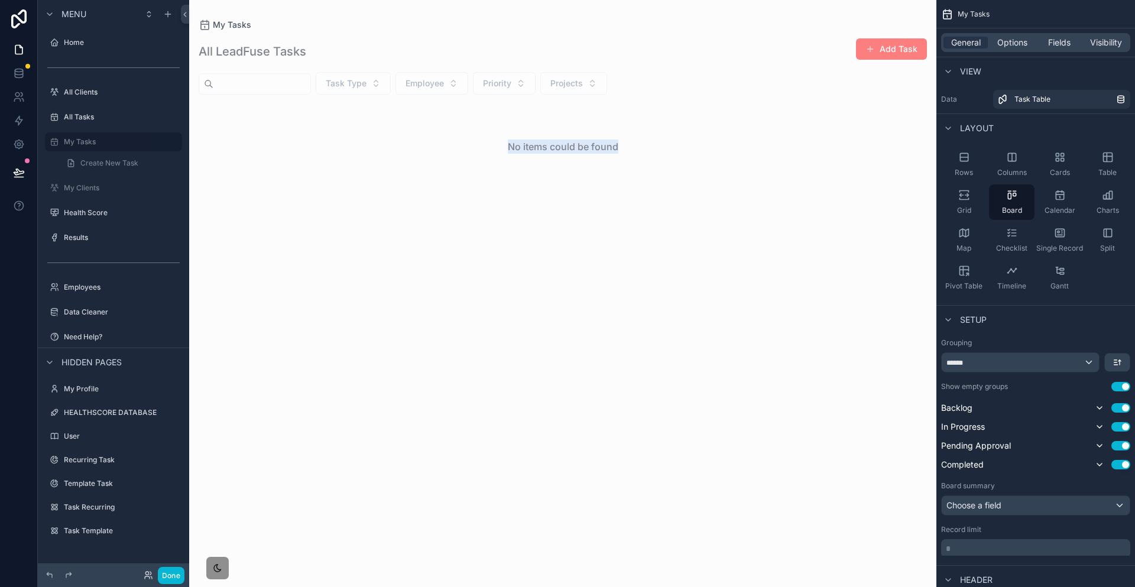
click at [631, 168] on div "No items could be found" at bounding box center [563, 147] width 728 height 90
click at [566, 171] on div "No items could be found" at bounding box center [562, 337] width 747 height 471
click at [137, 571] on div "Done" at bounding box center [160, 575] width 47 height 17
click at [144, 573] on icon at bounding box center [148, 574] width 9 height 9
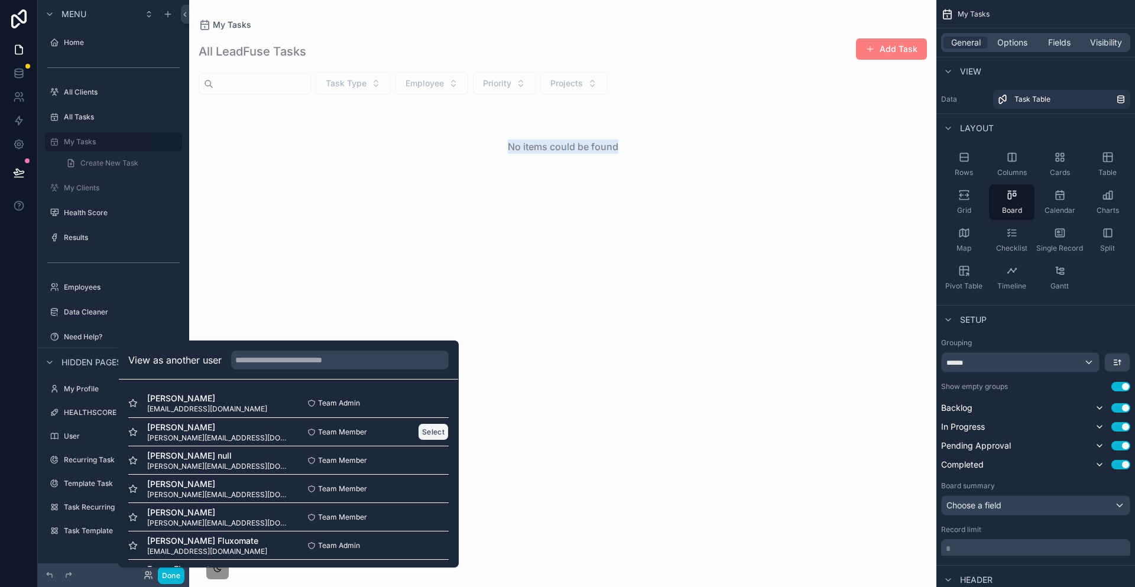
click at [418, 440] on button "Select" at bounding box center [433, 431] width 31 height 17
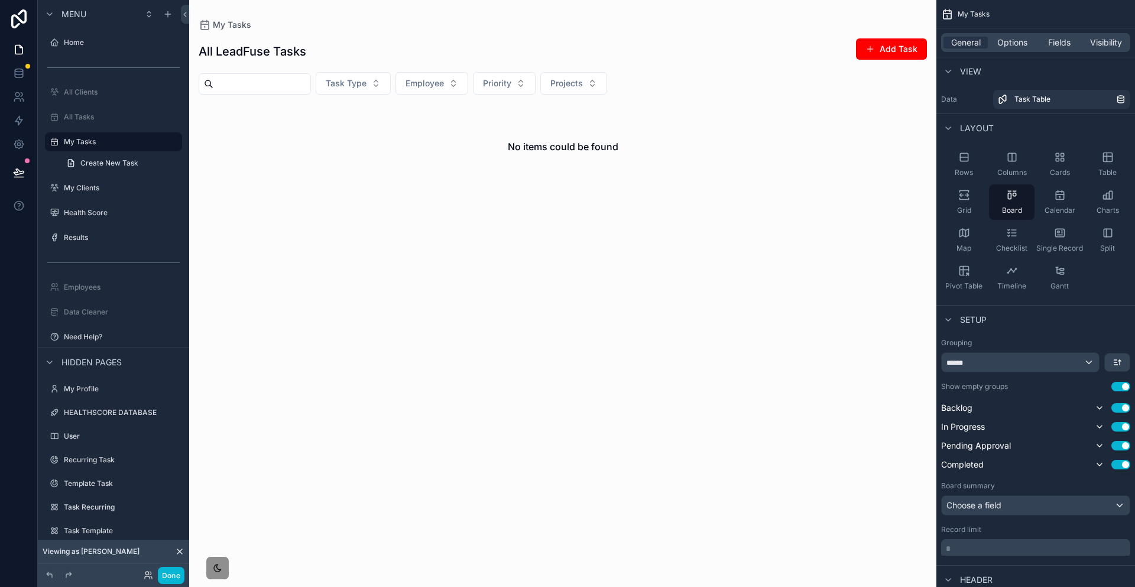
click at [163, 553] on div "Viewing as James" at bounding box center [113, 552] width 151 height 24
click at [175, 553] on icon at bounding box center [179, 551] width 9 height 9
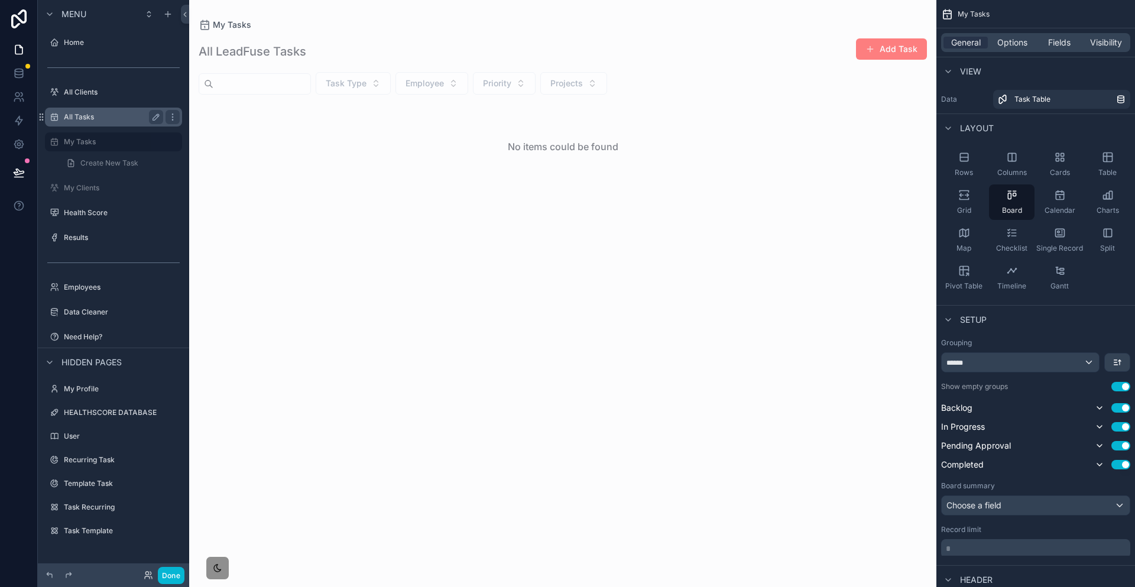
click at [93, 108] on div "All Tasks" at bounding box center [113, 117] width 132 height 19
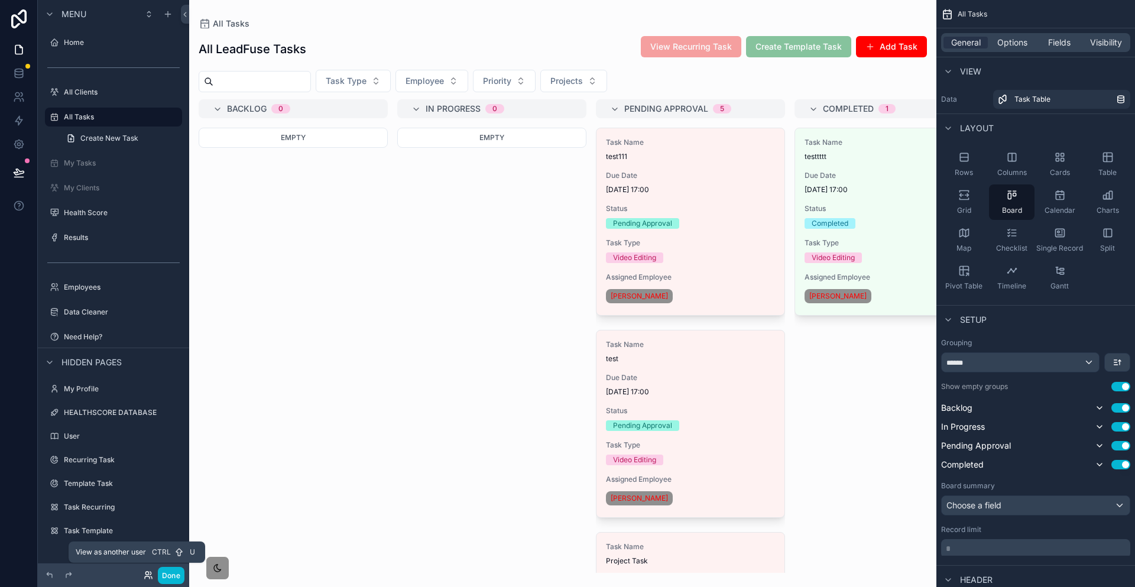
click at [144, 575] on icon at bounding box center [148, 574] width 9 height 9
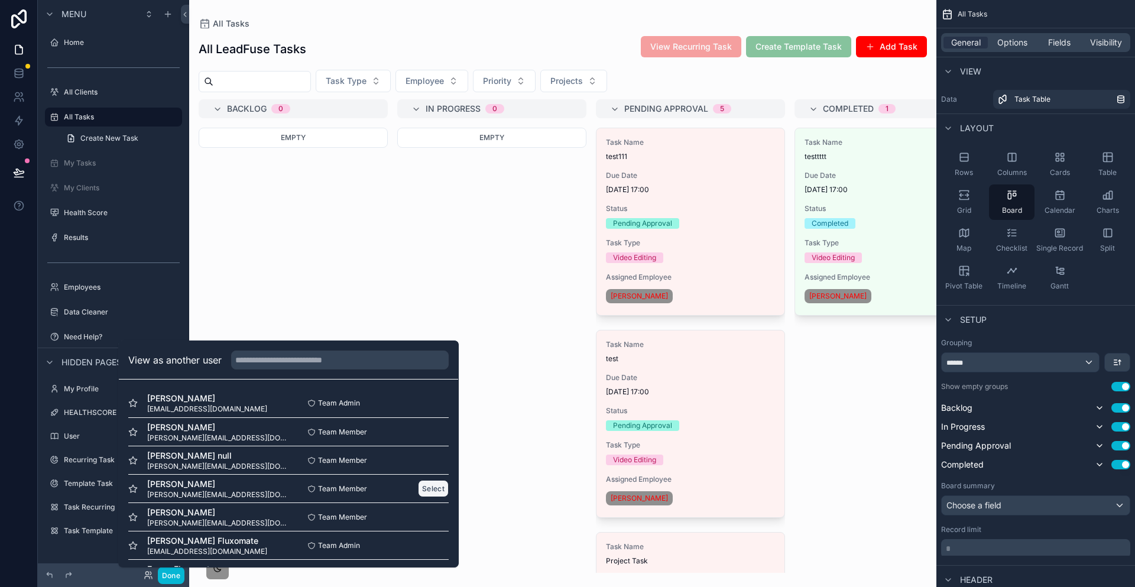
click at [418, 497] on button "Select" at bounding box center [433, 488] width 31 height 17
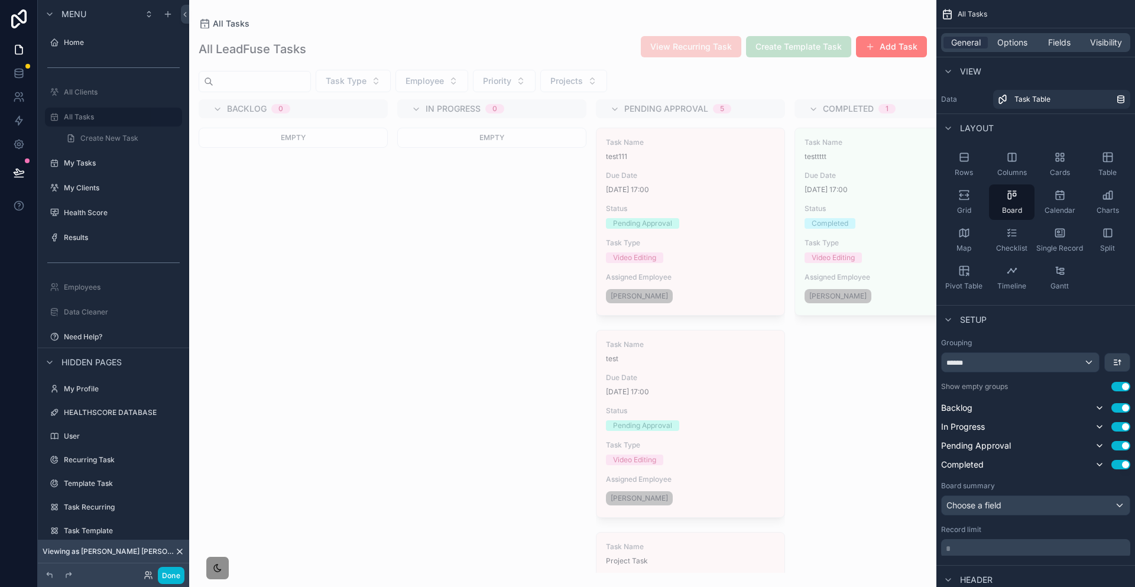
click at [636, 159] on div "scrollable content" at bounding box center [562, 293] width 747 height 587
click at [606, 152] on span "test111" at bounding box center [690, 156] width 169 height 9
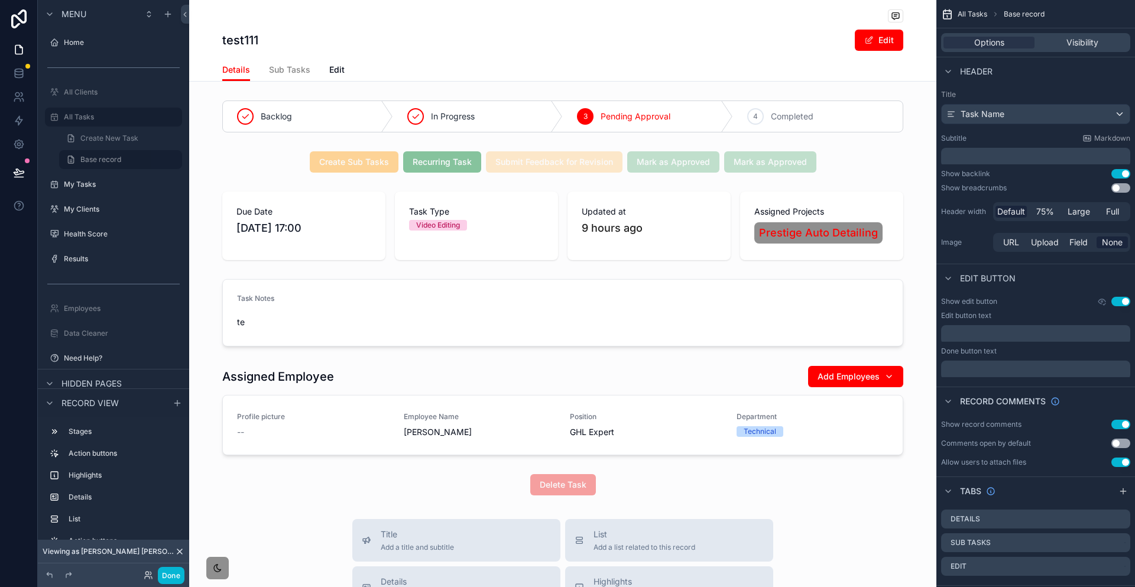
click at [308, 65] on span "Sub Tasks" at bounding box center [289, 70] width 41 height 12
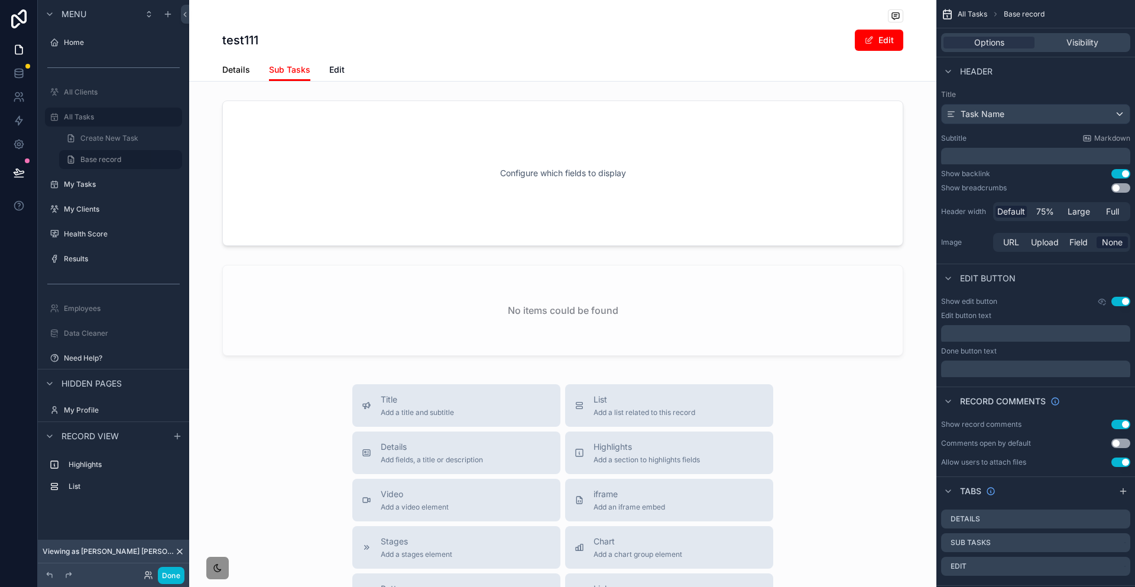
click at [250, 64] on span "Details" at bounding box center [236, 70] width 28 height 12
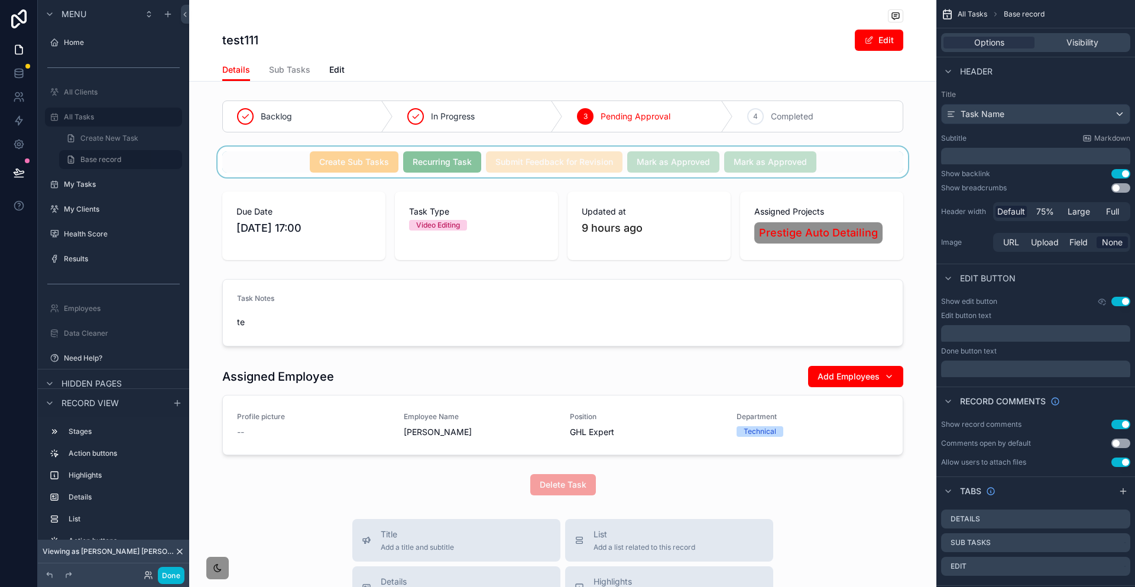
click at [362, 147] on div "scrollable content" at bounding box center [562, 162] width 747 height 31
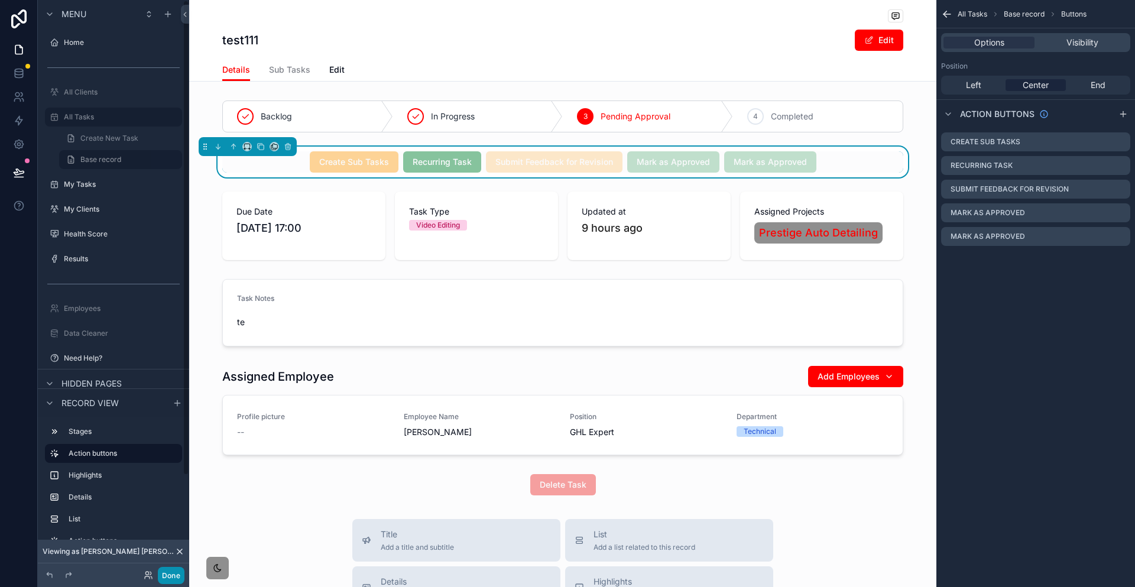
click at [158, 579] on button "Done" at bounding box center [171, 575] width 27 height 17
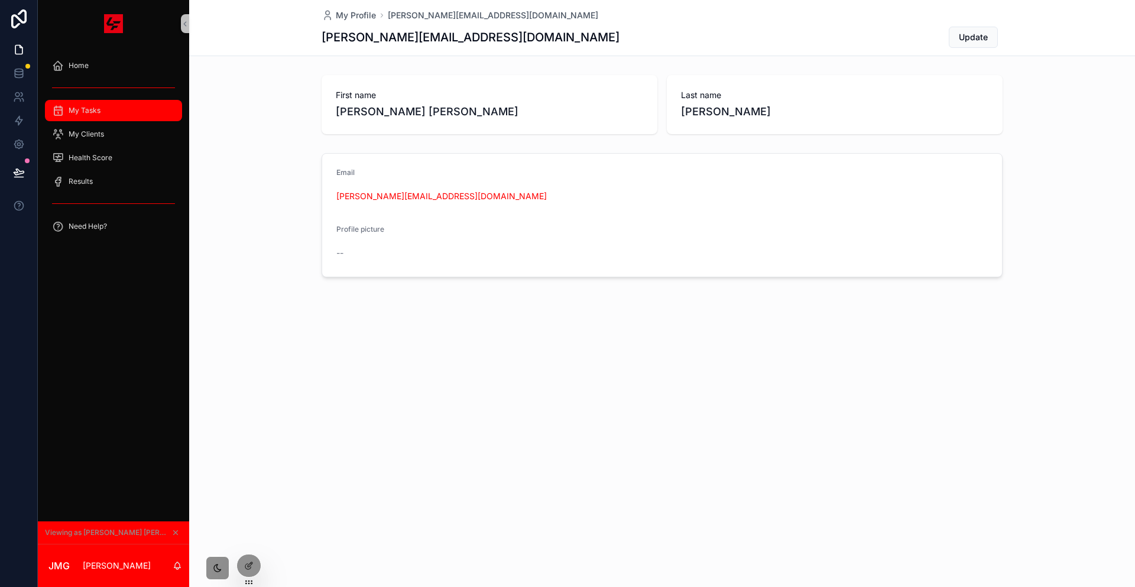
click at [90, 103] on div "My Tasks" at bounding box center [113, 110] width 123 height 19
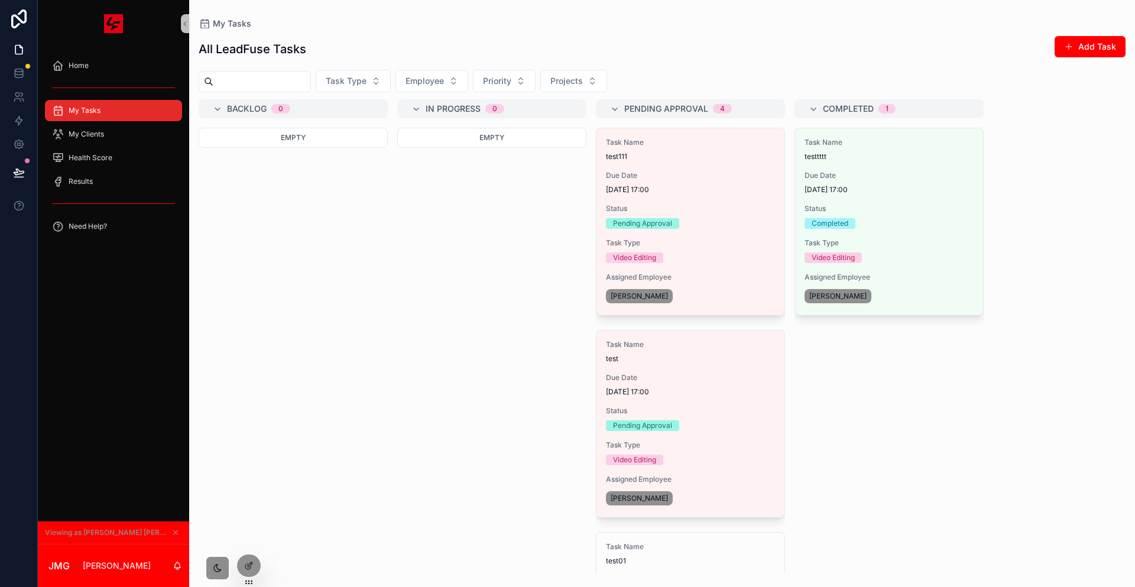
click at [123, 47] on div "Home My Tasks My Clients Health Score Results Need Help?" at bounding box center [113, 148] width 151 height 203
click at [121, 60] on div "Home" at bounding box center [113, 65] width 123 height 19
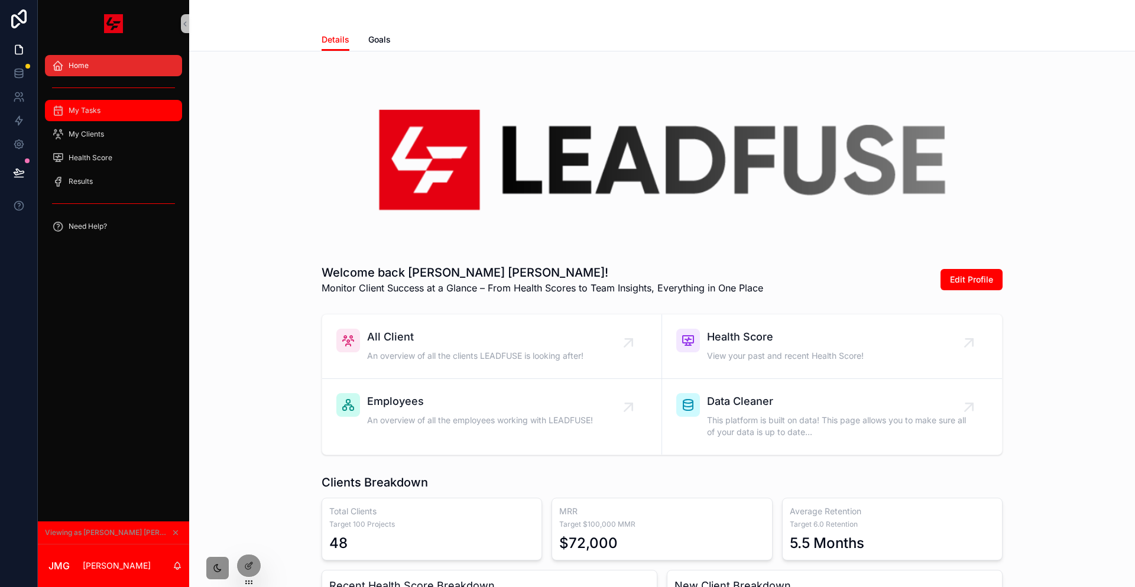
click at [128, 101] on div "My Tasks" at bounding box center [113, 110] width 123 height 19
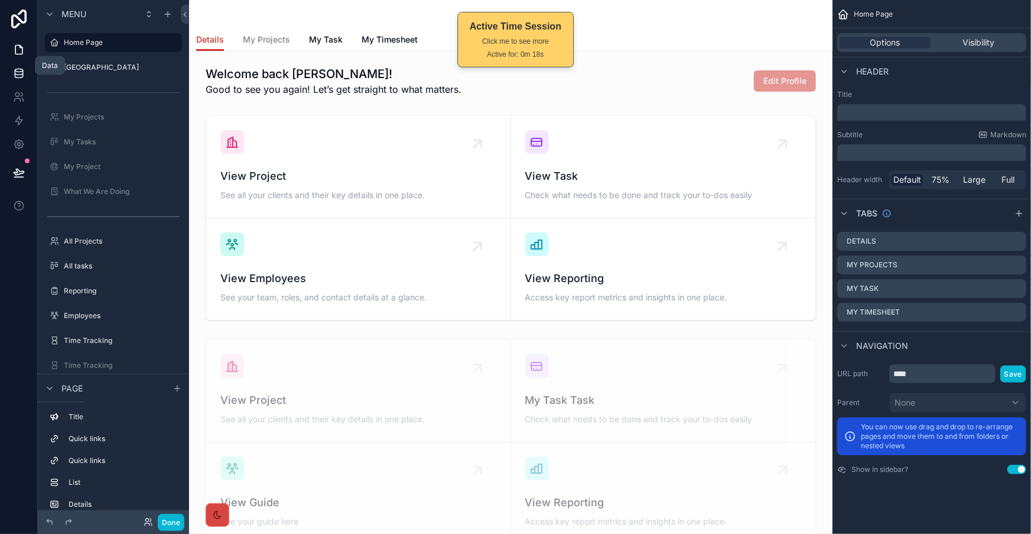
click at [14, 61] on link at bounding box center [18, 73] width 37 height 24
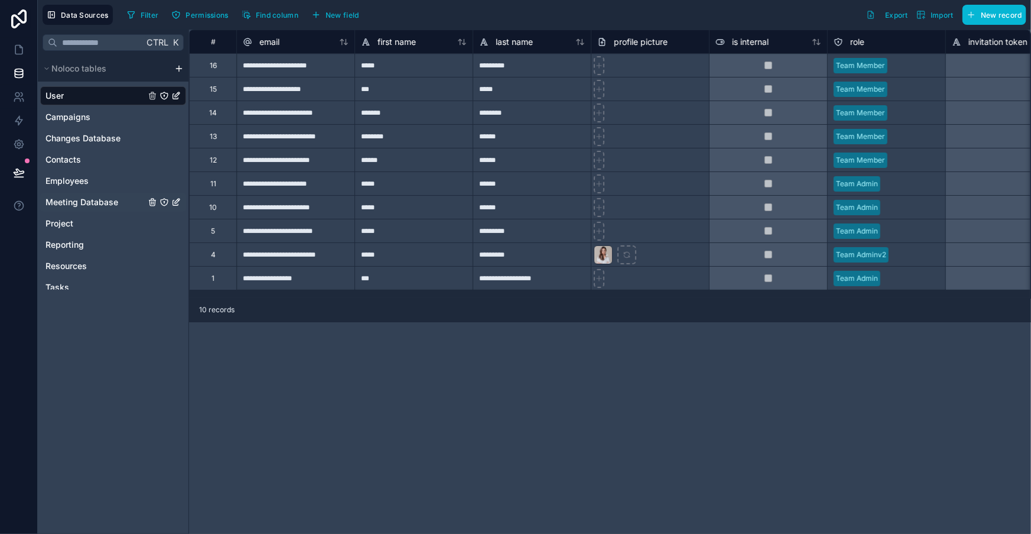
click at [67, 196] on span "Meeting Database" at bounding box center [82, 202] width 73 height 12
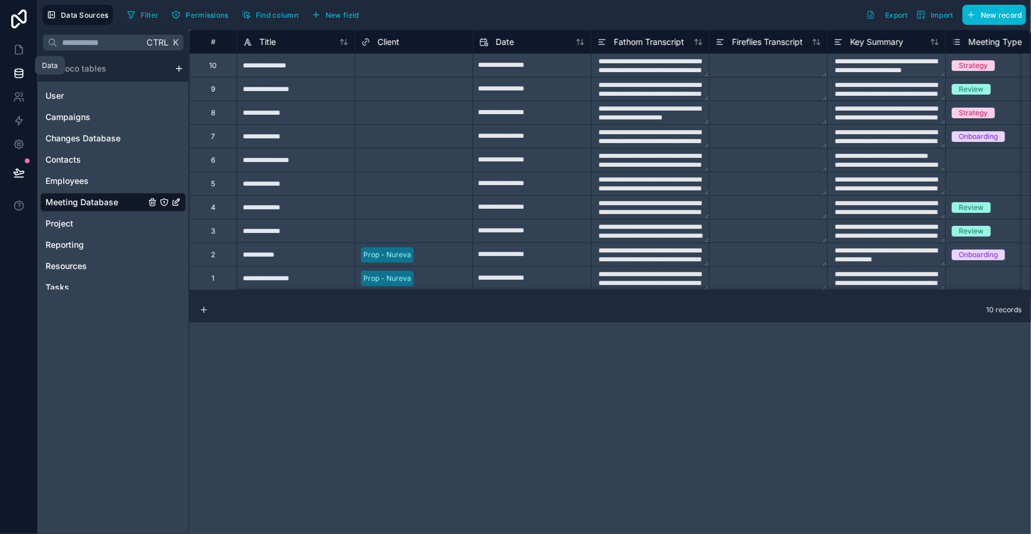
click at [12, 61] on link at bounding box center [18, 73] width 37 height 24
click at [47, 90] on span "User" at bounding box center [55, 96] width 18 height 12
